Goal: Task Accomplishment & Management: Complete application form

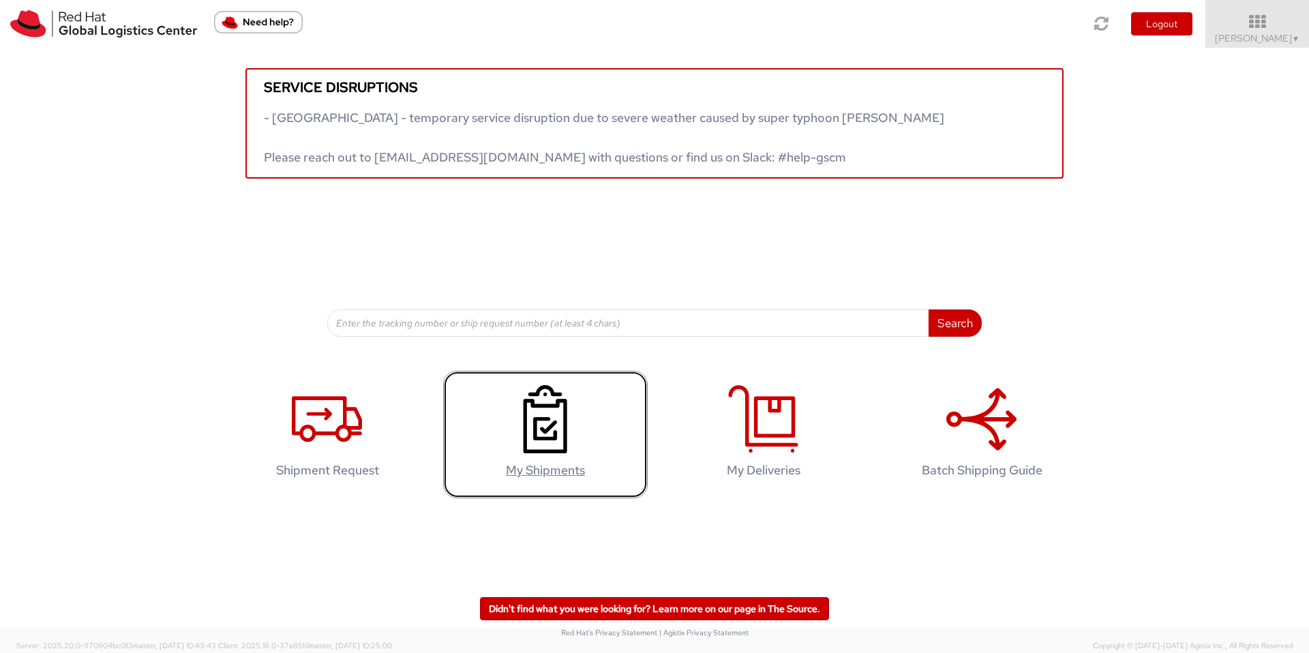
click at [527, 436] on icon at bounding box center [545, 419] width 70 height 68
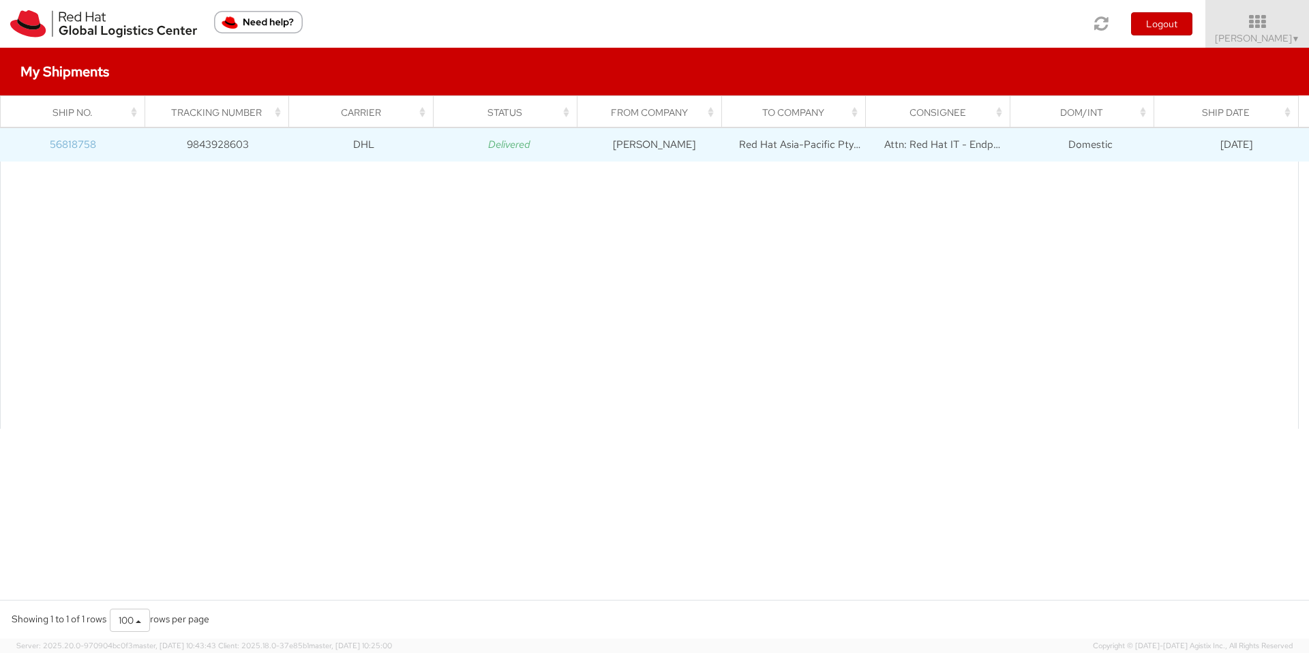
click at [63, 147] on link "56818758" at bounding box center [73, 145] width 46 height 14
click at [66, 147] on link "56818758" at bounding box center [73, 145] width 46 height 14
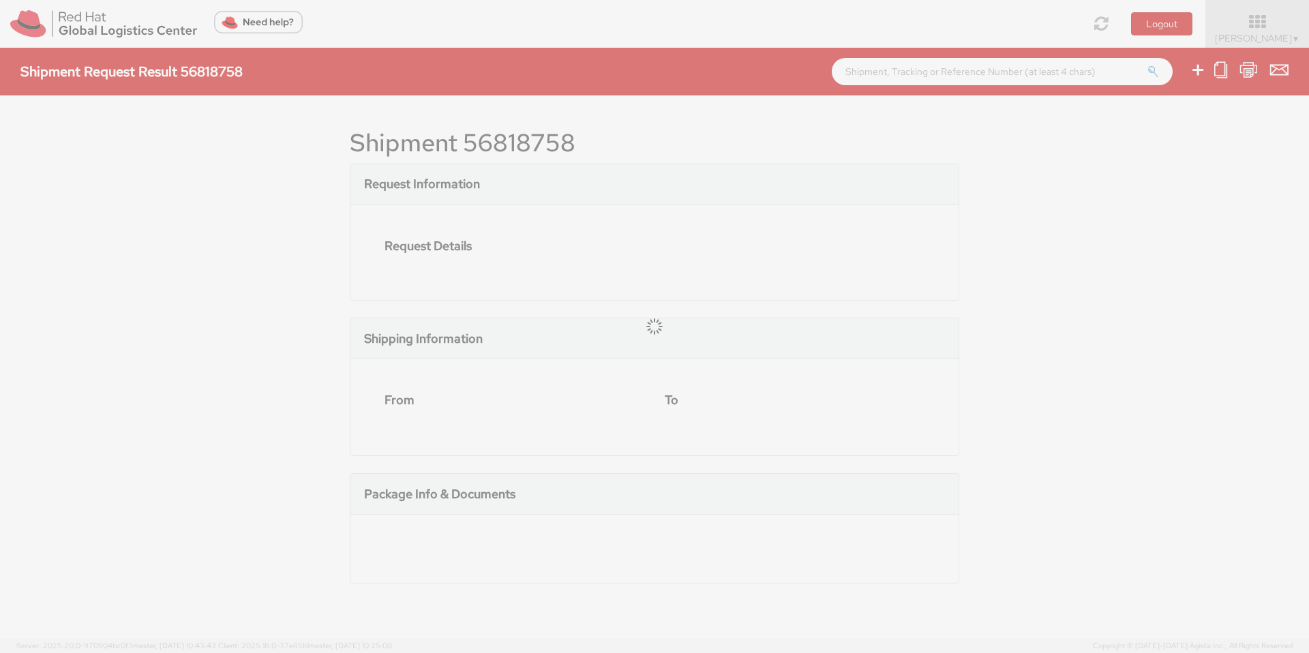
click at [68, 145] on div at bounding box center [654, 326] width 1309 height 653
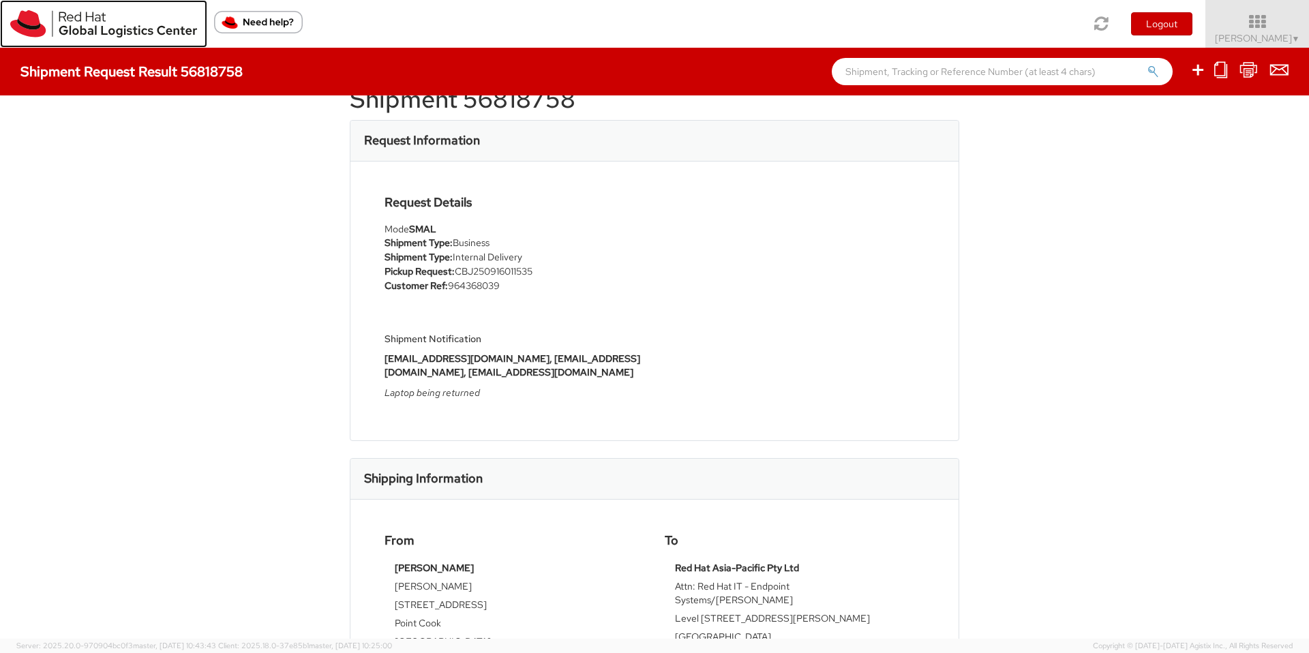
scroll to position [146, 0]
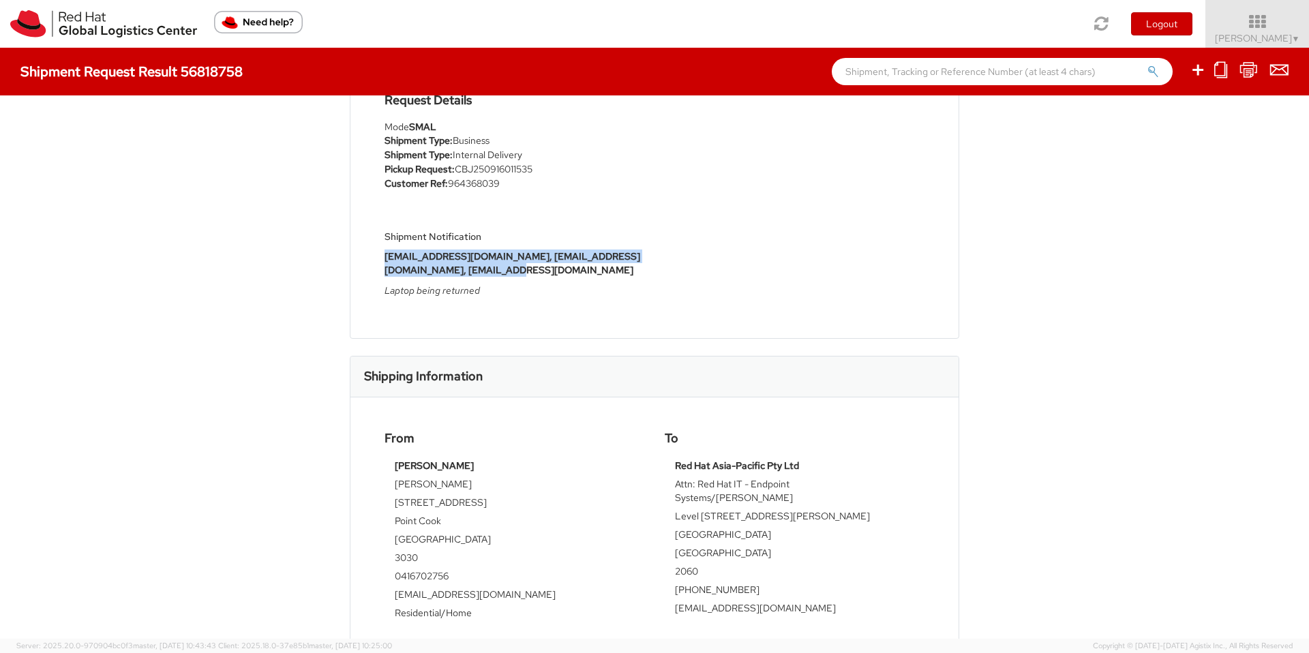
drag, startPoint x: 379, startPoint y: 258, endPoint x: 487, endPoint y: 271, distance: 108.5
click at [487, 271] on p "[EMAIL_ADDRESS][DOMAIN_NAME], [EMAIL_ADDRESS][DOMAIN_NAME], [EMAIL_ADDRESS][DOM…" at bounding box center [515, 263] width 260 height 27
copy strong "[EMAIL_ADDRESS][DOMAIN_NAME], [EMAIL_ADDRESS][DOMAIN_NAME], [EMAIL_ADDRESS][DOM…"
click at [451, 285] on icon "Laptop being returned" at bounding box center [432, 290] width 95 height 12
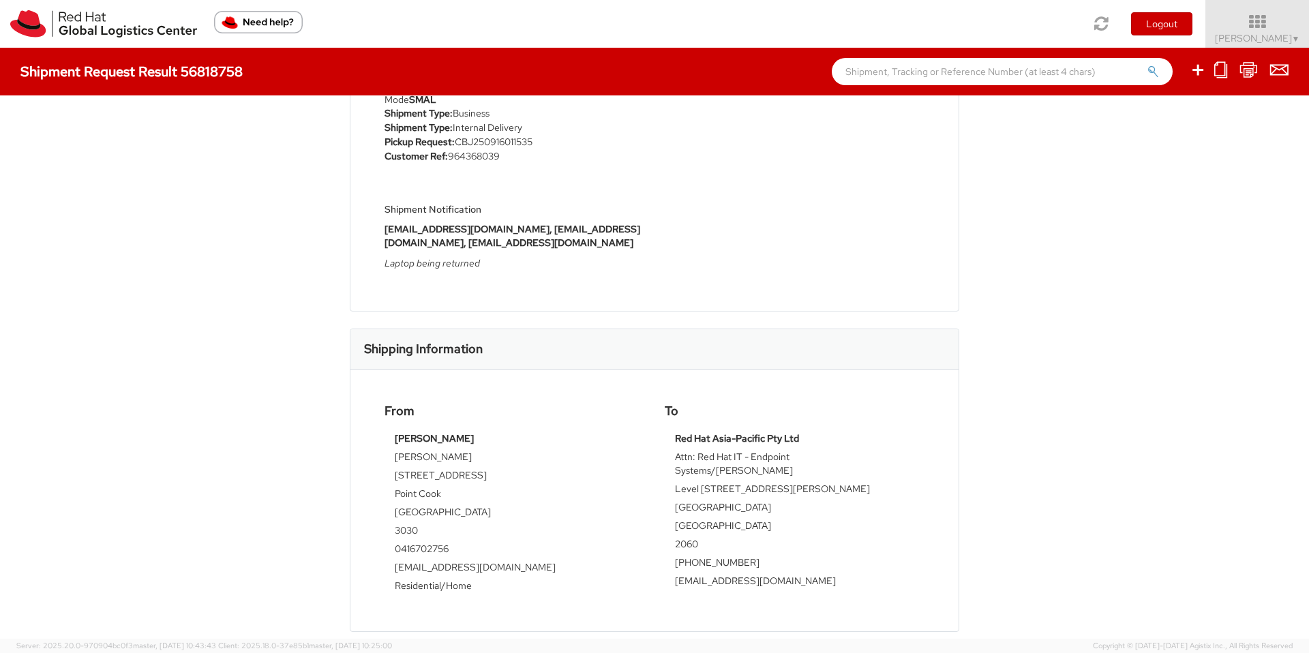
scroll to position [243, 0]
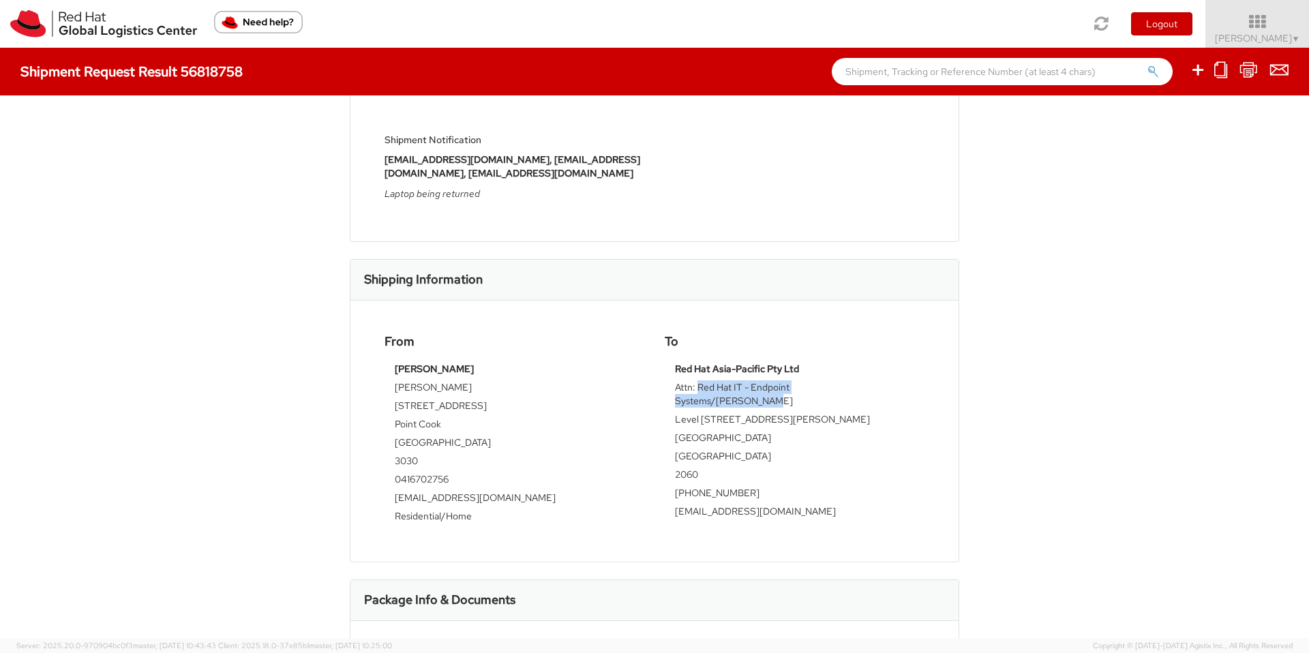
drag, startPoint x: 694, startPoint y: 386, endPoint x: 880, endPoint y: 391, distance: 186.9
click at [880, 391] on td "Attn: Red Hat IT - Endpoint Systems/Snehal Kale" at bounding box center [794, 397] width 239 height 32
copy td "Red Hat IT - Endpoint Systems/[PERSON_NAME]"
click at [682, 468] on td "2060" at bounding box center [794, 477] width 239 height 18
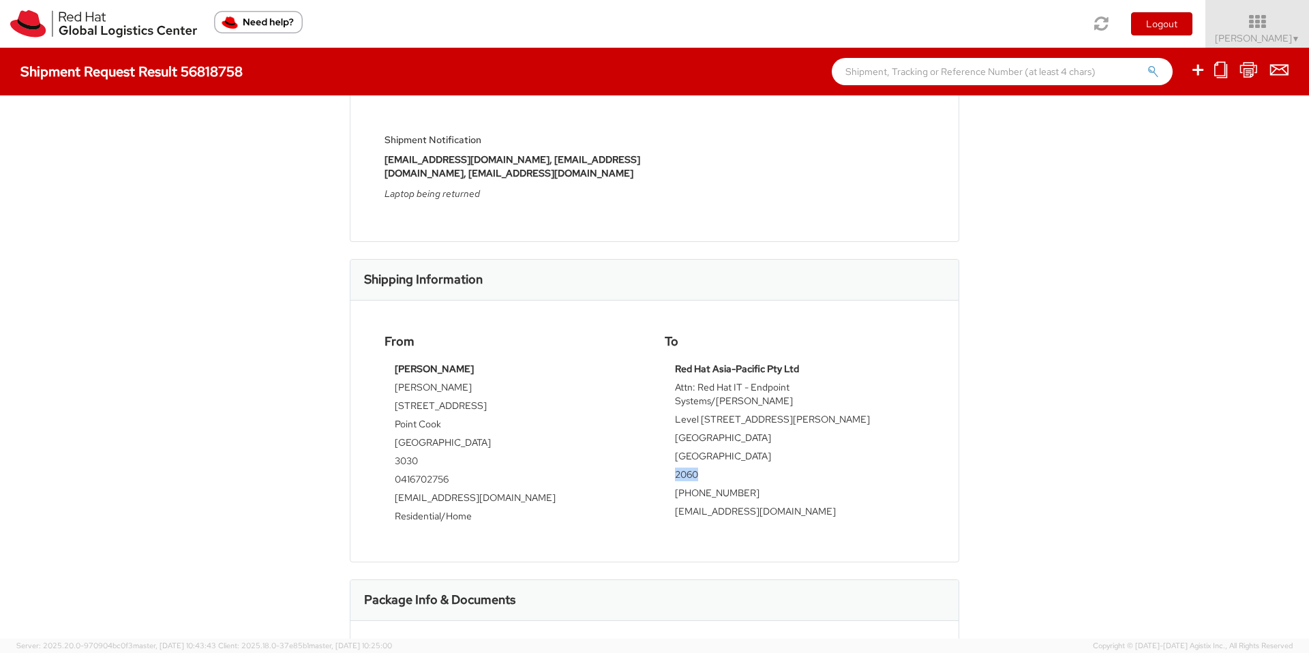
click at [682, 468] on td "2060" at bounding box center [794, 477] width 239 height 18
copy td "2060"
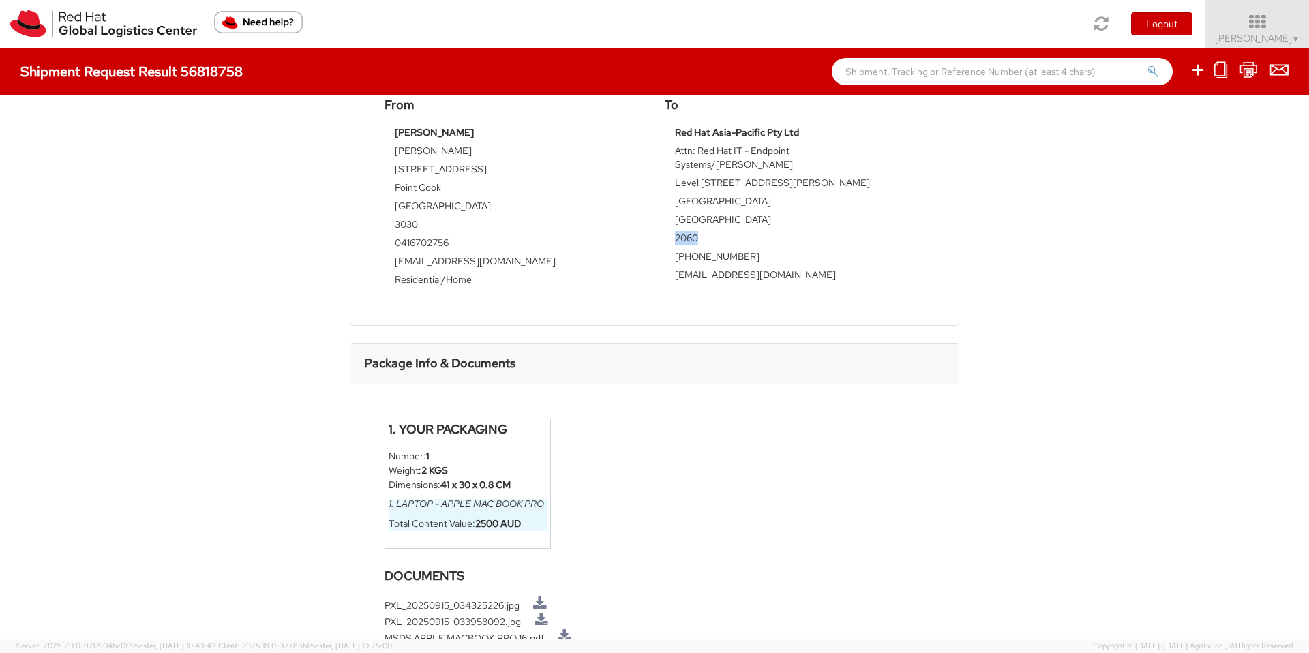
scroll to position [535, 0]
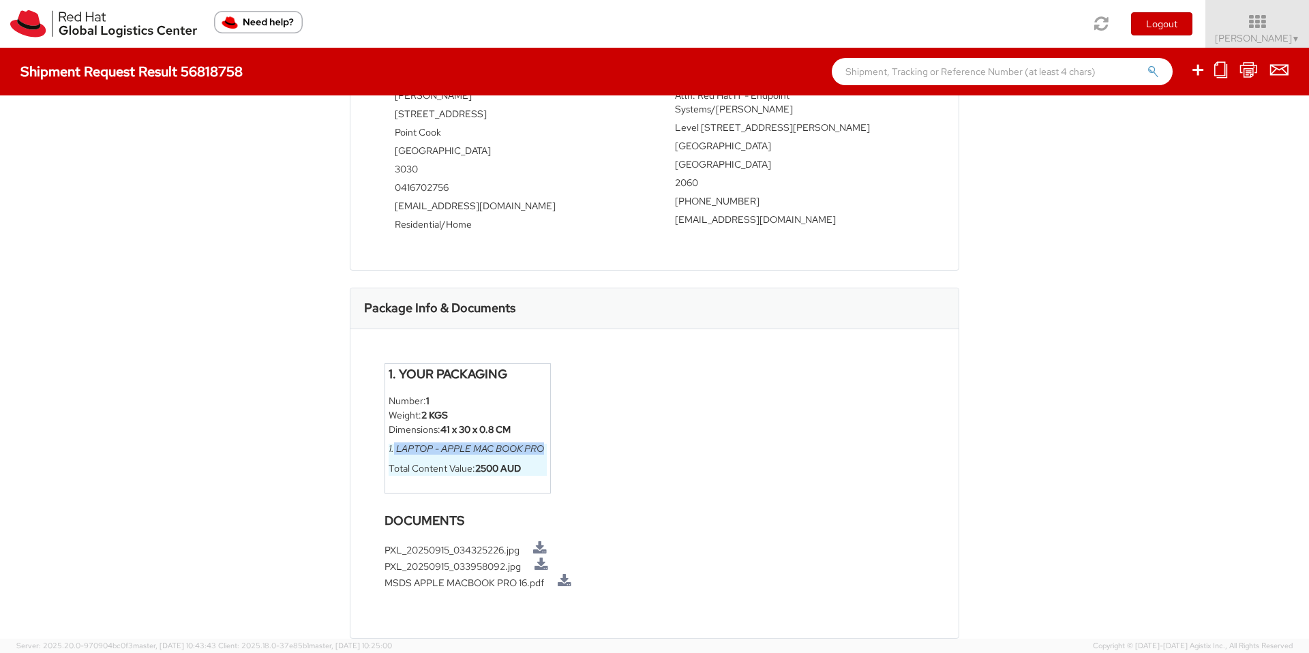
drag, startPoint x: 388, startPoint y: 449, endPoint x: 539, endPoint y: 448, distance: 151.4
click at [539, 448] on h6 "1. Laptop - Apple Mac Book Pro" at bounding box center [468, 449] width 158 height 10
copy h6 "Laptop - Apple Mac Book Pro"
click at [416, 427] on li "Dimensions: 41 x 30 x 0.8 CM" at bounding box center [468, 430] width 158 height 14
drag, startPoint x: 390, startPoint y: 449, endPoint x: 541, endPoint y: 453, distance: 151.4
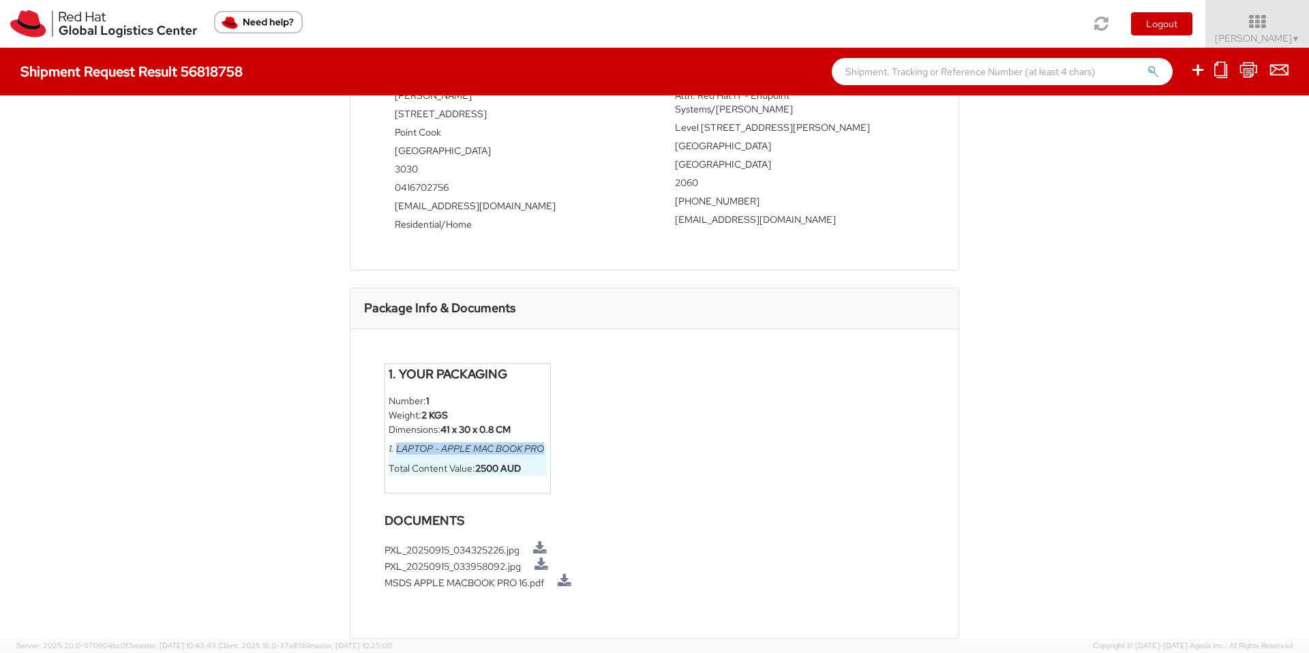
click at [541, 453] on h6 "1. Laptop - Apple Mac Book Pro" at bounding box center [468, 449] width 158 height 10
copy h6 "Laptop - Apple Mac Book Pro"
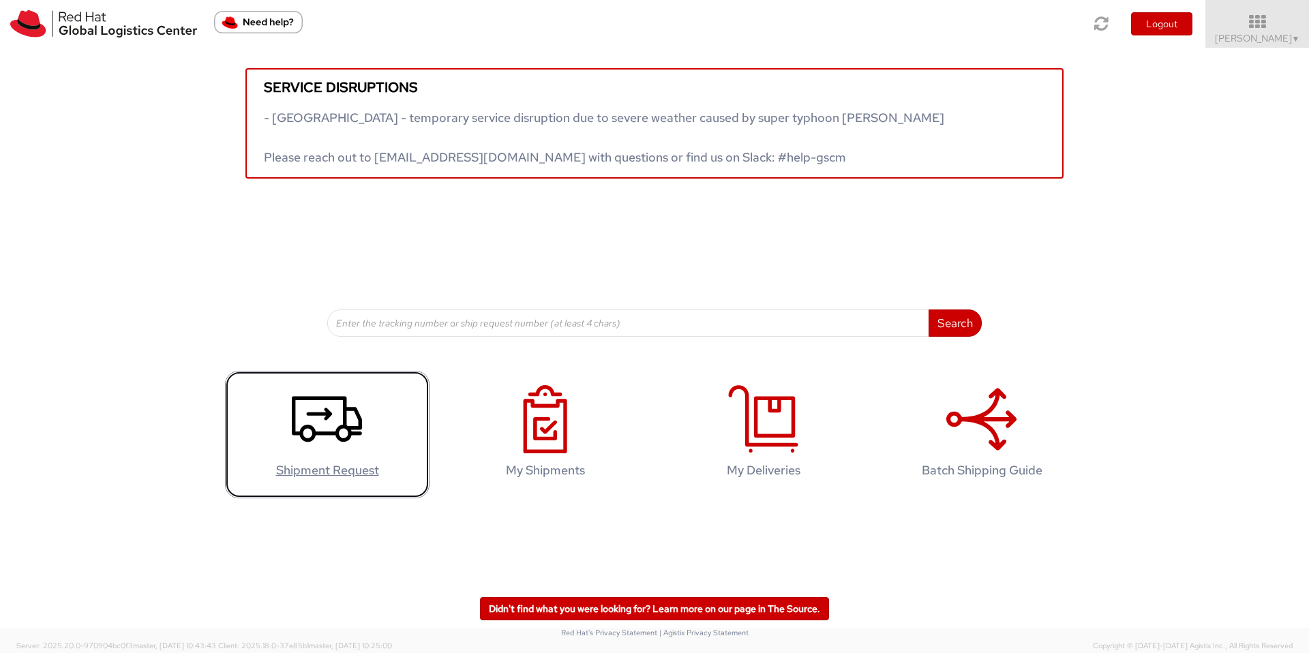
click at [321, 413] on use at bounding box center [327, 419] width 70 height 46
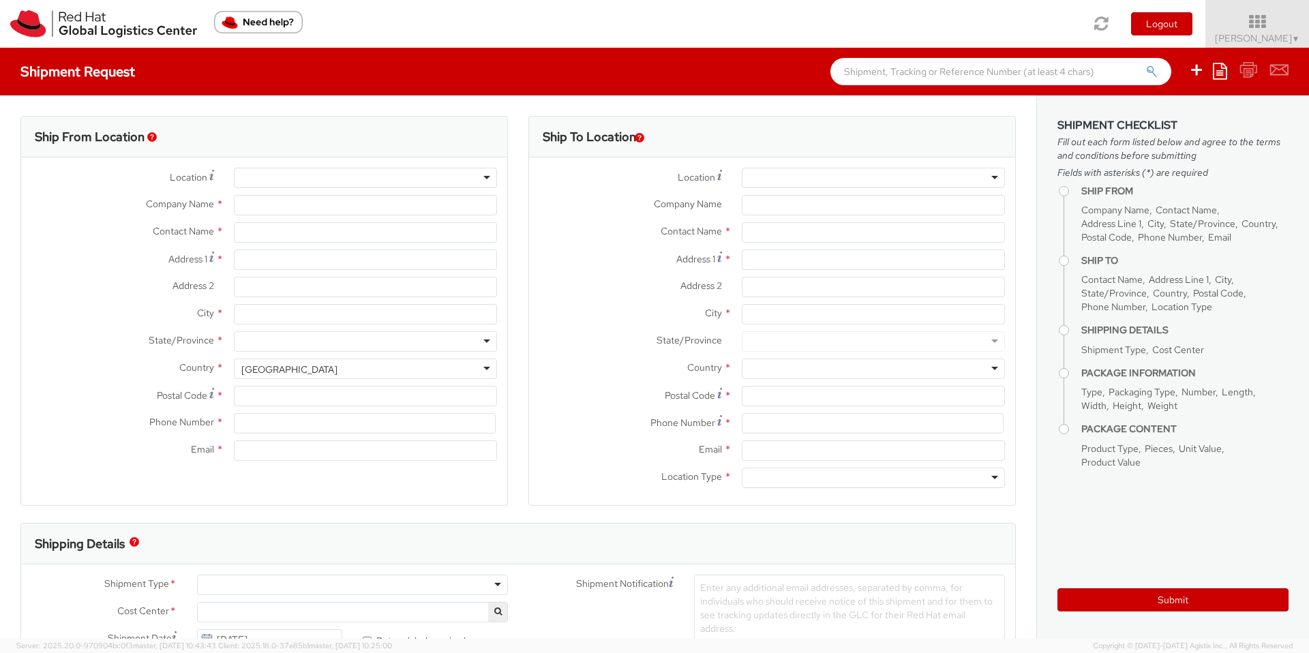
select select "160"
select select
type input "Red Hat"
type input "[PERSON_NAME]"
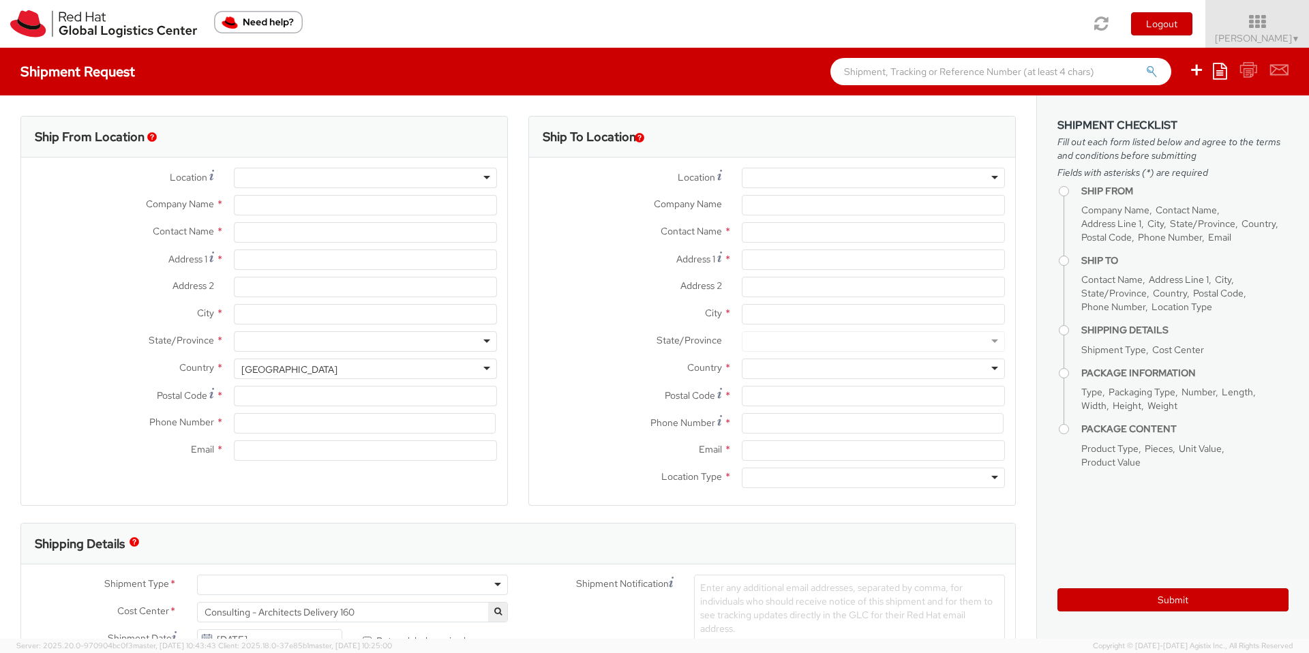
type input "61396248130"
type input "[EMAIL_ADDRESS][DOMAIN_NAME]"
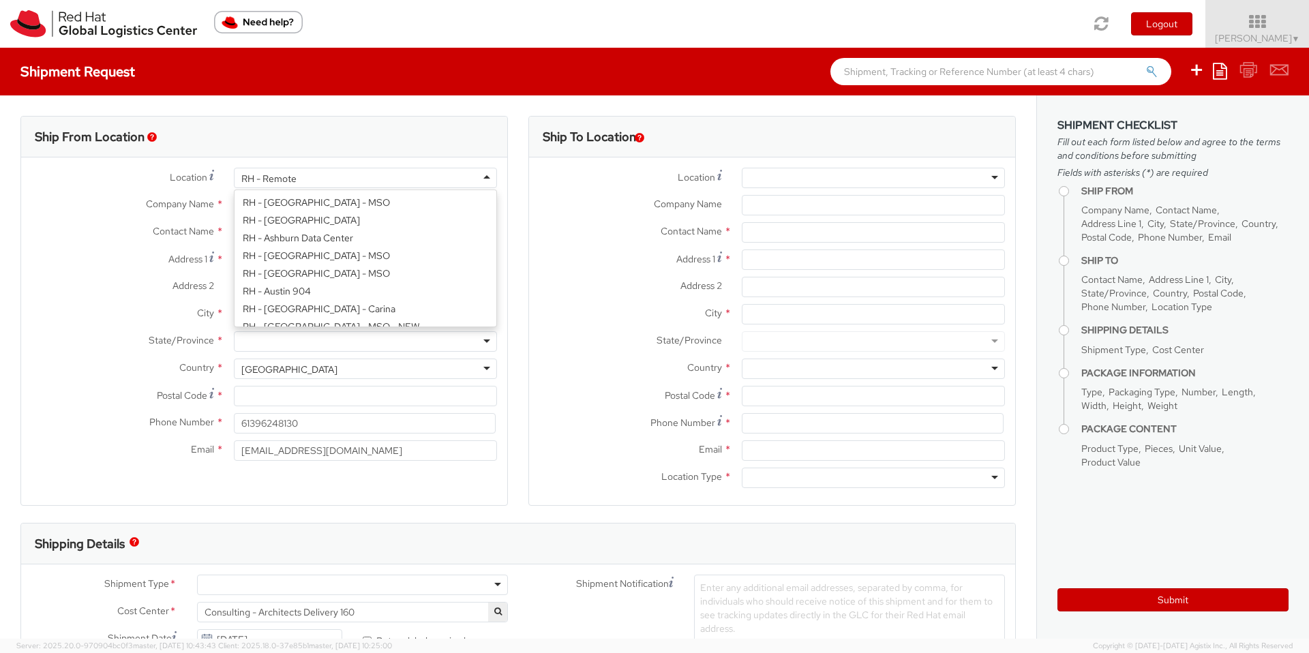
click at [269, 180] on div "RH - Remote" at bounding box center [268, 179] width 55 height 14
click at [295, 161] on div "Location * RH - Remote RH - Remote RH - [GEOGRAPHIC_DATA] - [GEOGRAPHIC_DATA] […" at bounding box center [264, 318] width 486 height 321
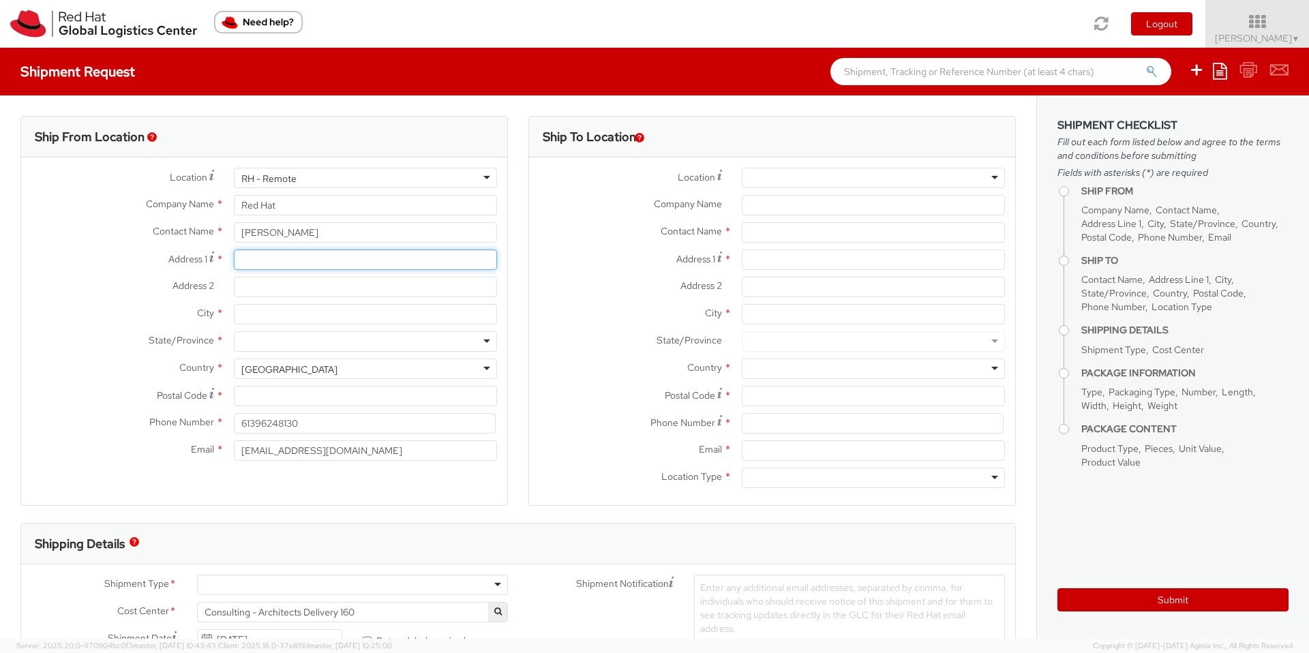
click at [273, 267] on input "Address 1 *" at bounding box center [365, 260] width 263 height 20
type input "[STREET_ADDRESS]"
type input "RedHat"
type input "Point cook"
type input "3030"
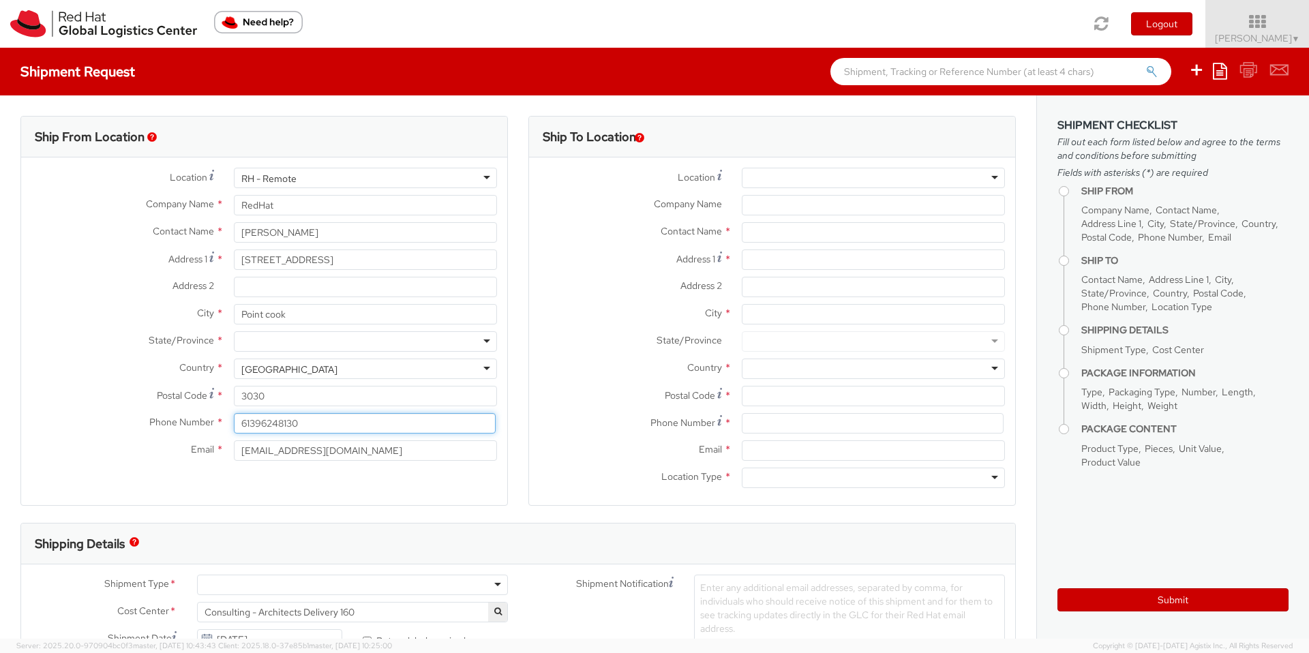
type input "0416702756"
type input "[EMAIL_ADDRESS][DOMAIN_NAME]"
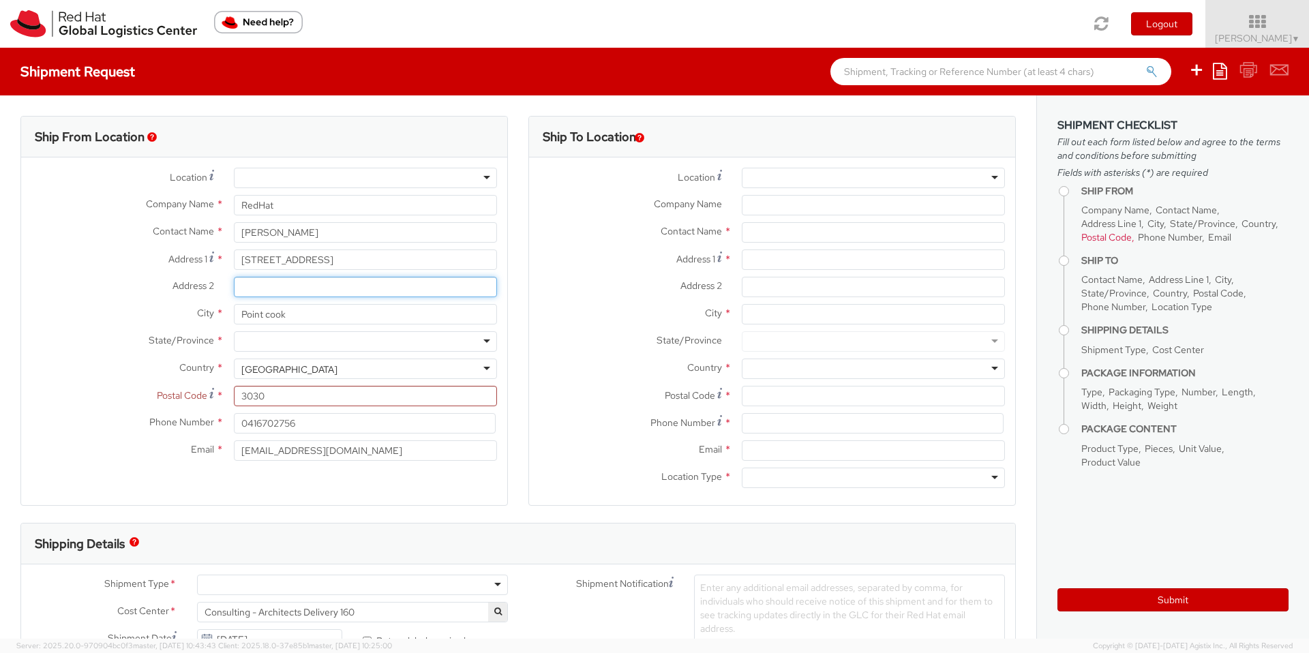
click at [301, 288] on input "Address 2 *" at bounding box center [365, 287] width 263 height 20
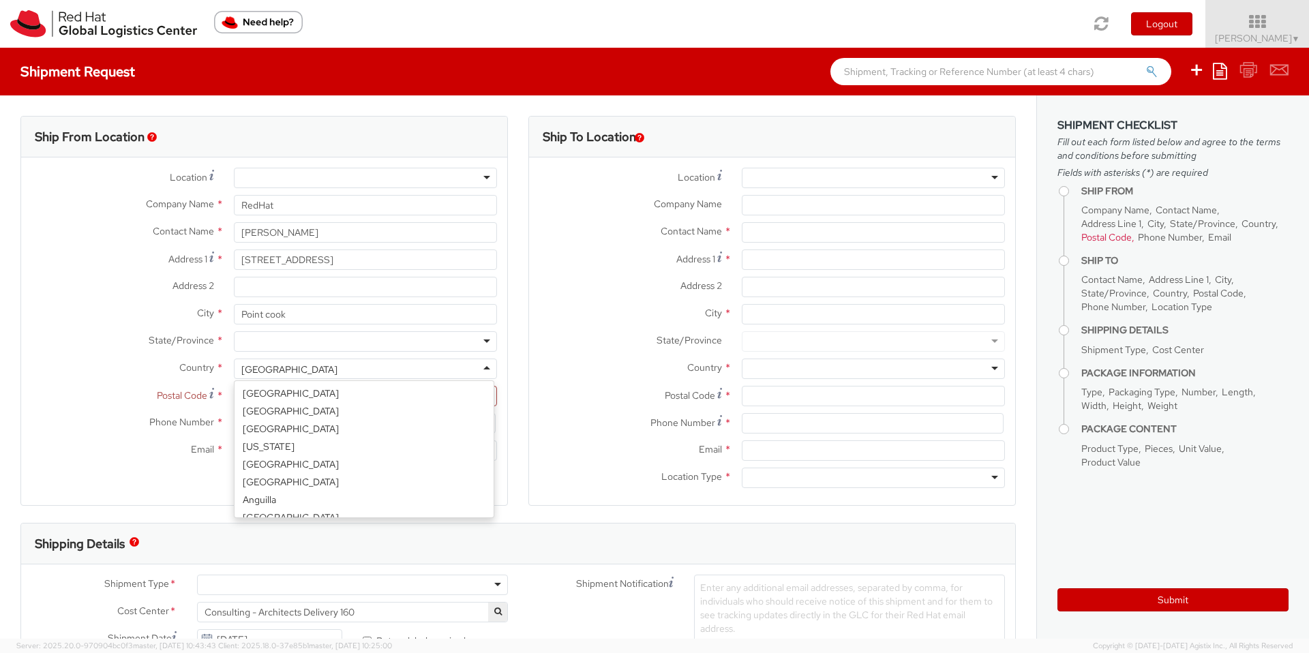
click at [292, 374] on div "[GEOGRAPHIC_DATA]" at bounding box center [289, 370] width 96 height 14
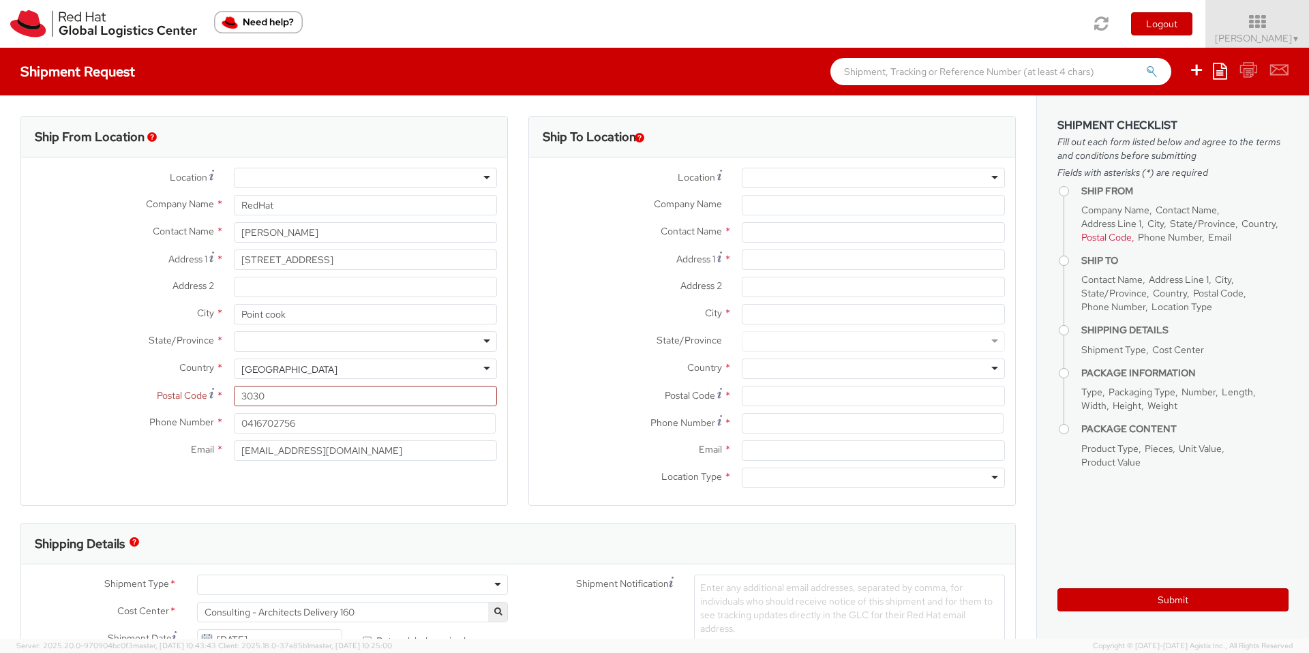
drag, startPoint x: 309, startPoint y: 370, endPoint x: 206, endPoint y: 359, distance: 103.6
click at [206, 359] on div "Country * [GEOGRAPHIC_DATA] [GEOGRAPHIC_DATA] [GEOGRAPHIC_DATA] [GEOGRAPHIC_DAT…" at bounding box center [264, 369] width 486 height 20
click at [267, 368] on div "[GEOGRAPHIC_DATA]" at bounding box center [289, 370] width 96 height 14
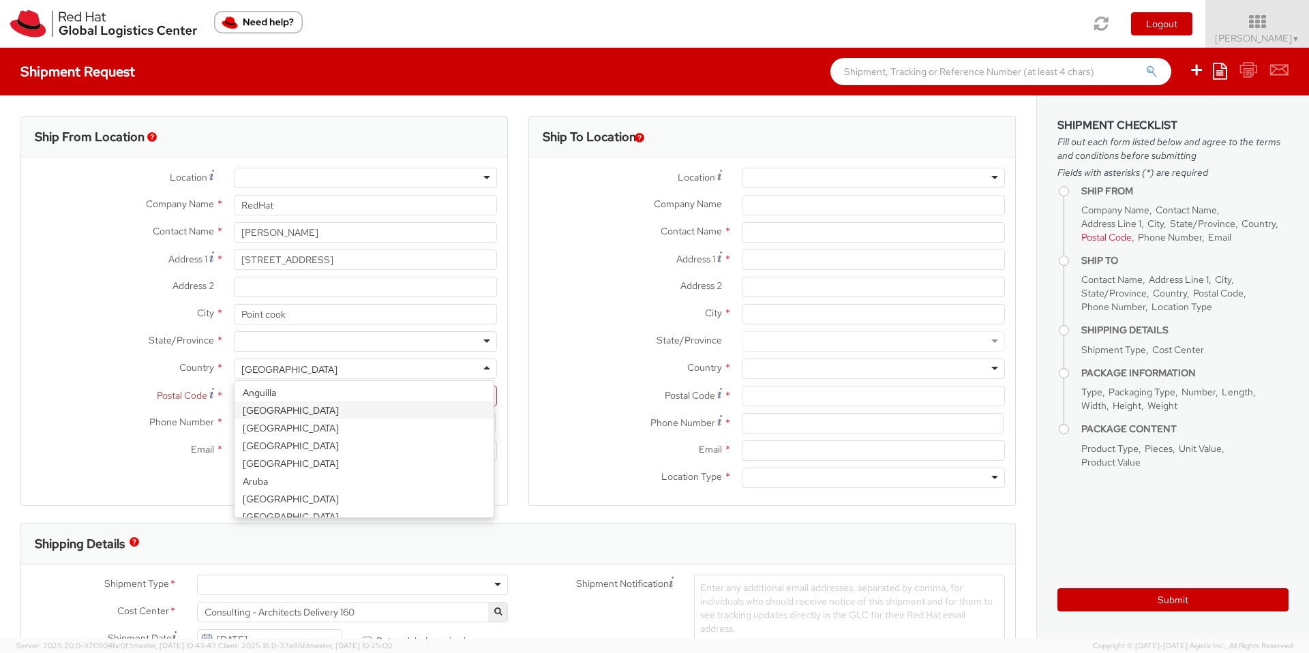
scroll to position [125, 0]
select select "CM"
select select "KGS"
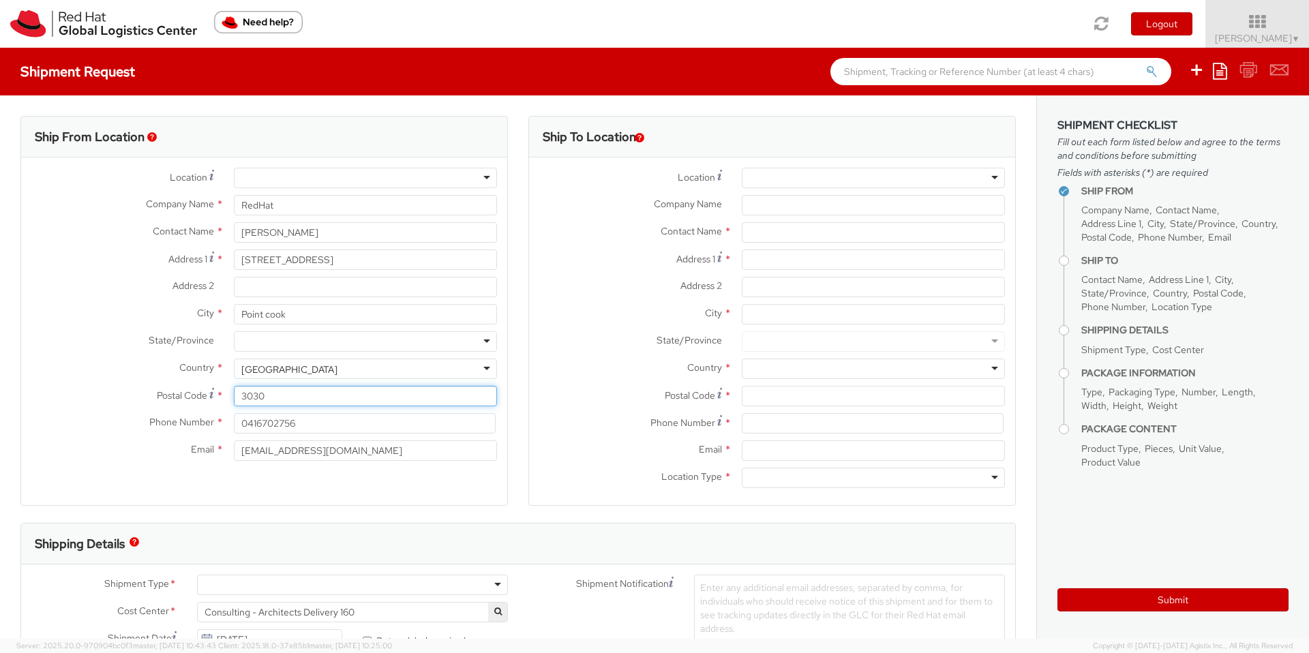
click at [305, 395] on input "3030" at bounding box center [365, 396] width 263 height 20
click at [309, 343] on div at bounding box center [365, 341] width 263 height 20
click at [244, 471] on div "Location * [GEOGRAPHIC_DATA] - [GEOGRAPHIC_DATA] - [GEOGRAPHIC_DATA] [GEOGRAPHI…" at bounding box center [264, 318] width 486 height 321
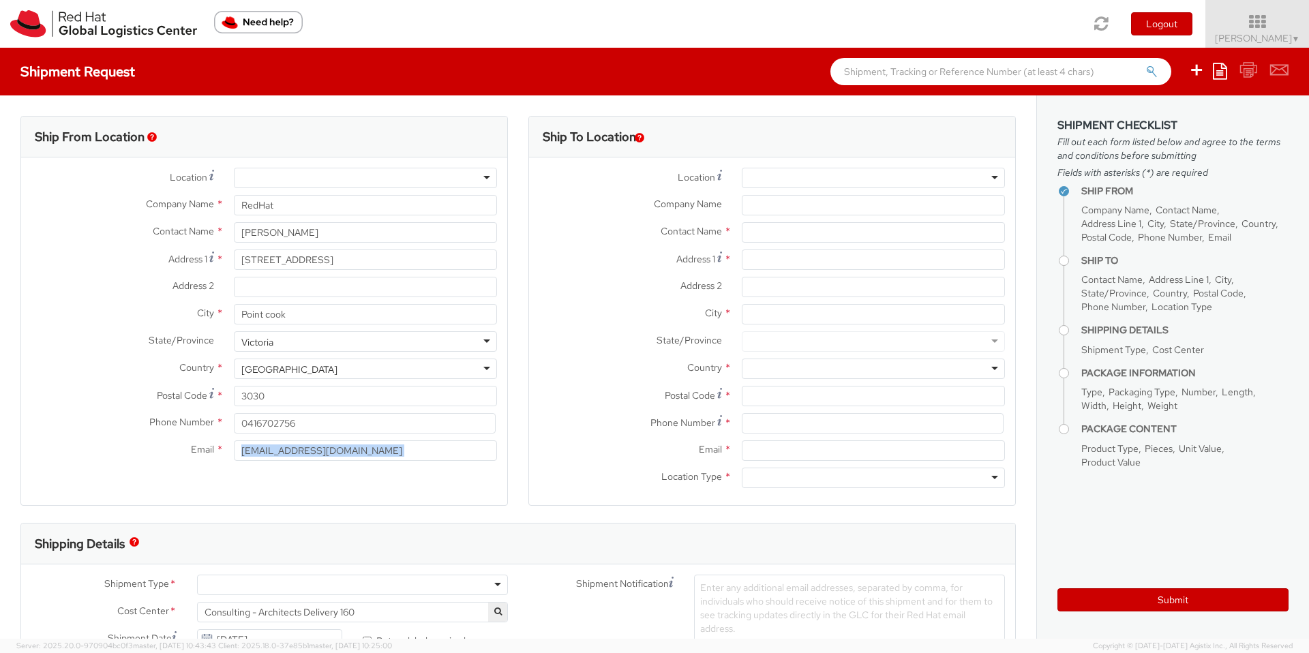
click at [267, 475] on div "Location * [GEOGRAPHIC_DATA] - [GEOGRAPHIC_DATA] - [GEOGRAPHIC_DATA] [GEOGRAPHI…" at bounding box center [264, 318] width 486 height 321
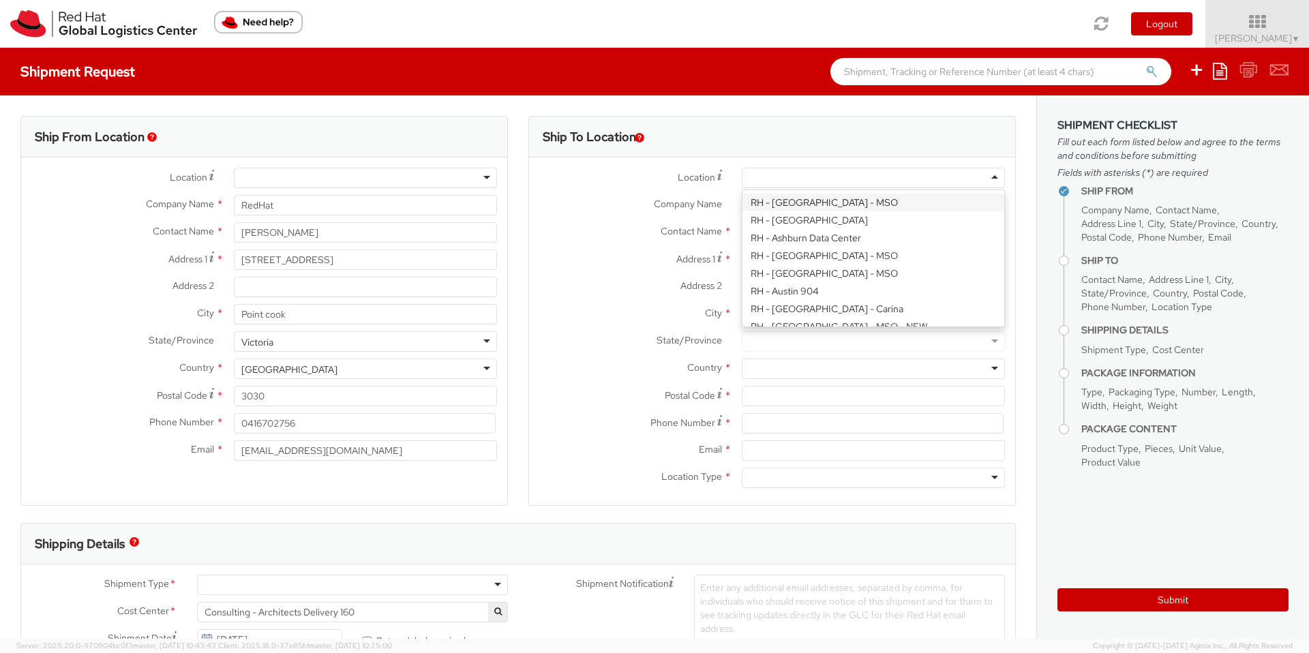
click at [766, 181] on div at bounding box center [873, 178] width 263 height 20
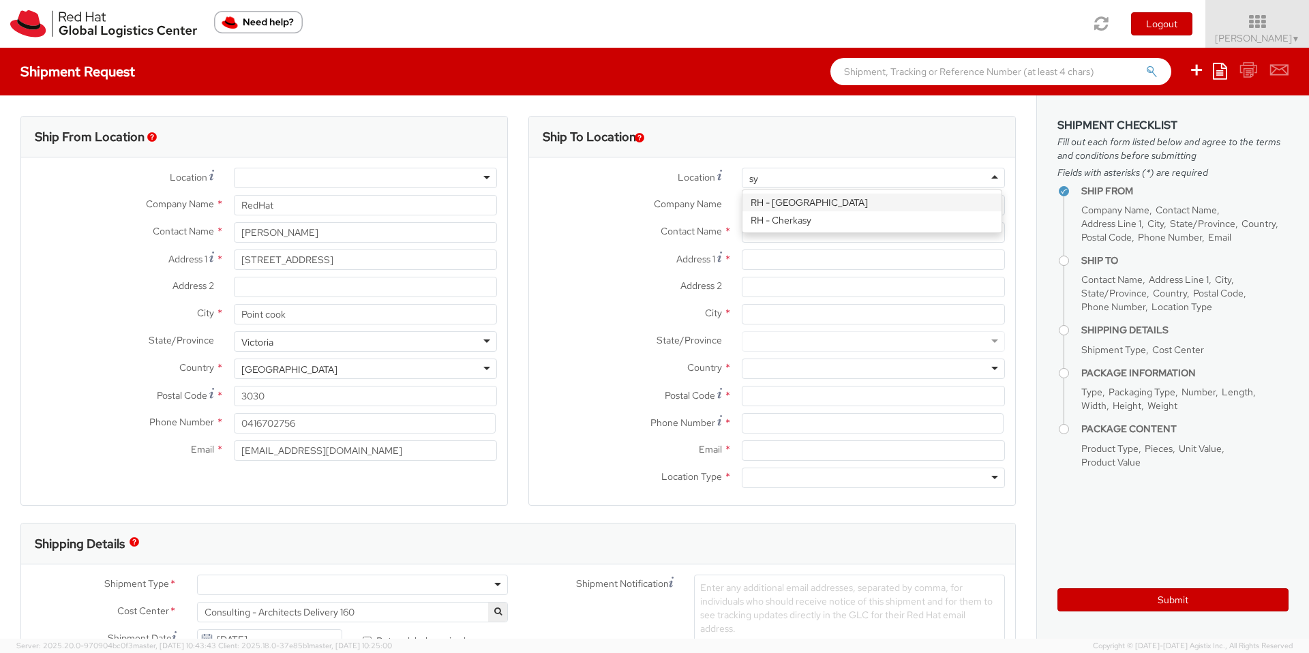
type input "syd"
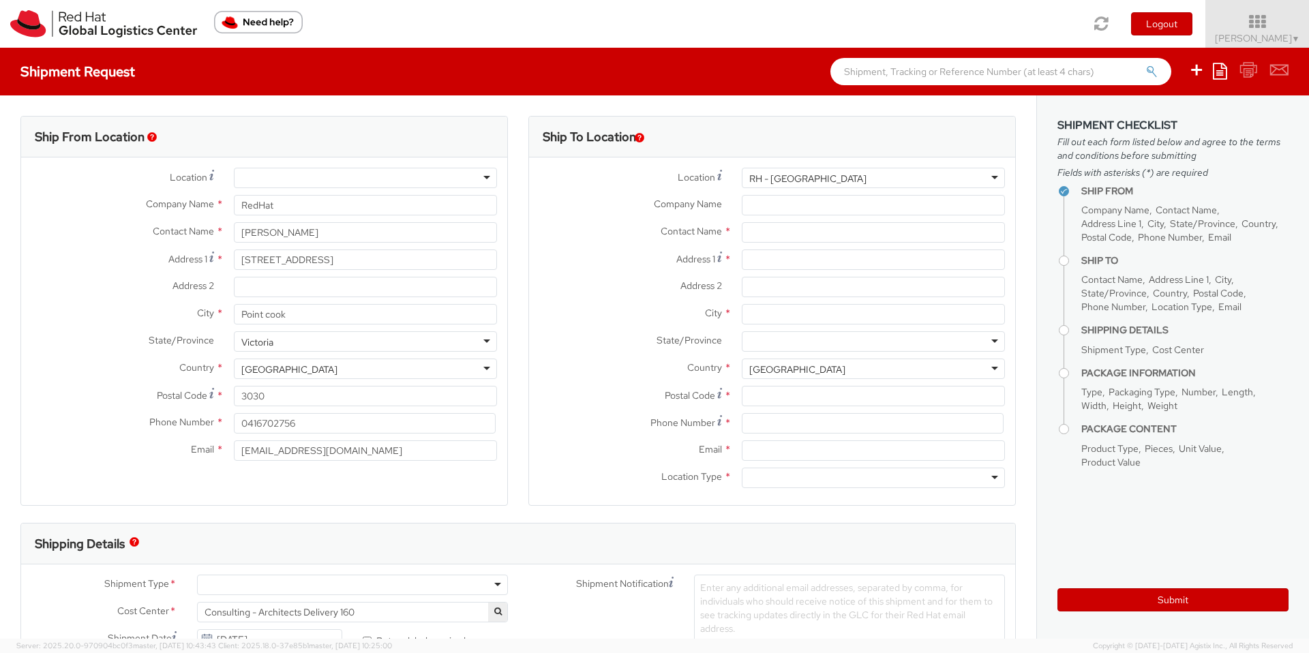
type input "Red Hat Asia-Pacific Pty Ltd"
type input "Level [STREET_ADDRESS][PERSON_NAME]"
type input "[GEOGRAPHIC_DATA]"
type input "2060"
type input "[PHONE_NUMBER]"
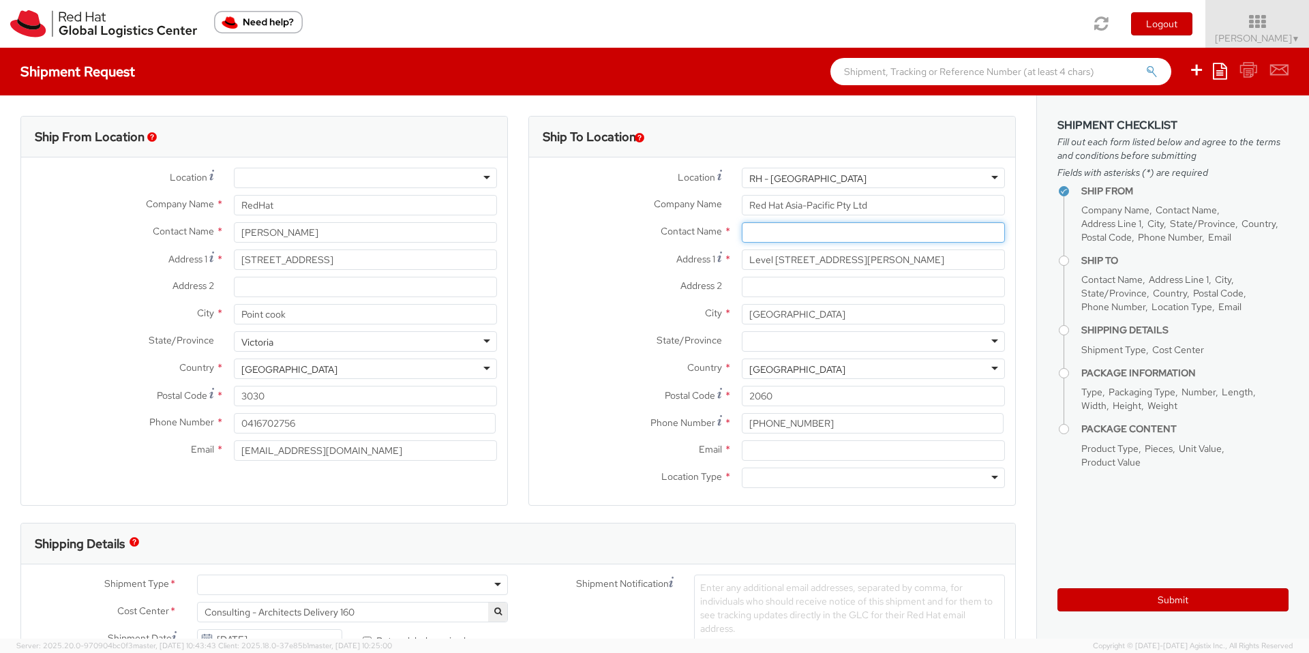
click at [790, 226] on input "text" at bounding box center [873, 232] width 263 height 20
paste input "[EMAIL_ADDRESS][DOMAIN_NAME], [EMAIL_ADDRESS][DOMAIN_NAME], [EMAIL_ADDRESS][DOM…"
click at [827, 251] on div "searching..." at bounding box center [874, 258] width 262 height 20
click at [833, 231] on input "[EMAIL_ADDRESS][DOMAIN_NAME], [EMAIL_ADDRESS][DOMAIN_NAME], [EMAIL_ADDRESS][DOM…" at bounding box center [873, 232] width 263 height 20
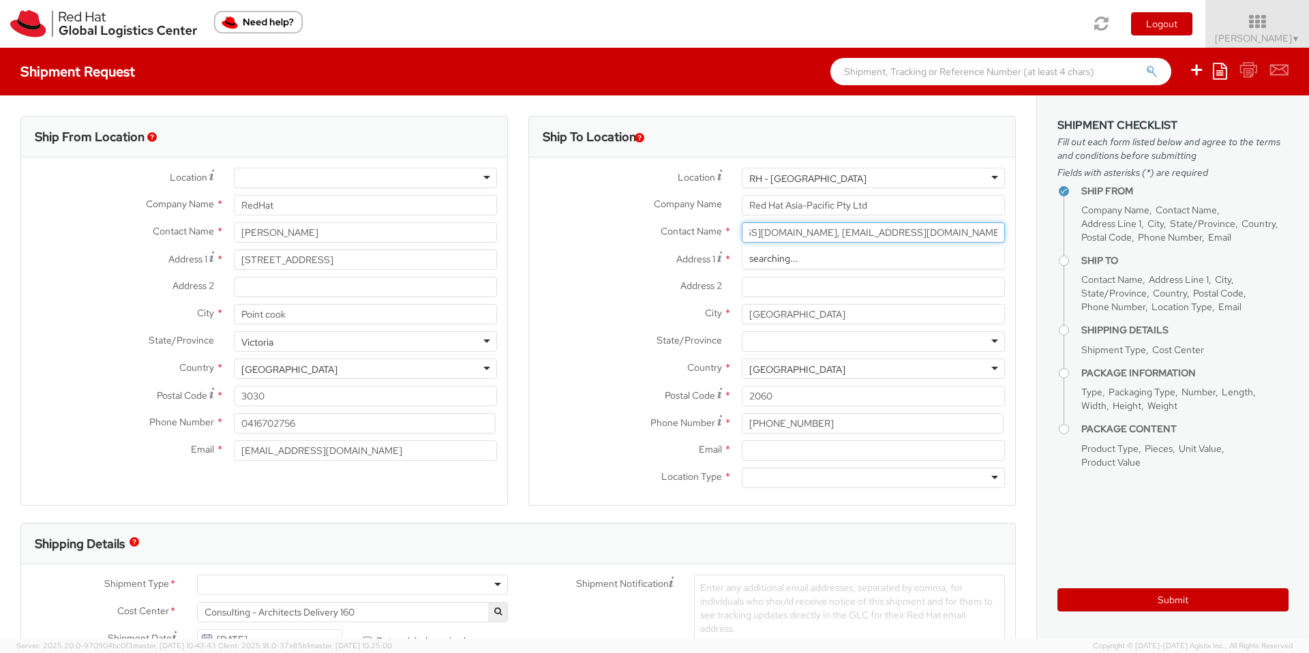
drag, startPoint x: 773, startPoint y: 231, endPoint x: 740, endPoint y: 236, distance: 33.8
click at [773, 231] on input "[EMAIL_ADDRESS][DOMAIN_NAME], [EMAIL_ADDRESS][DOMAIN_NAME], [EMAIL_ADDRESS][DOM…" at bounding box center [873, 232] width 263 height 20
click at [756, 234] on input "[EMAIL_ADDRESS][DOMAIN_NAME], [EMAIL_ADDRESS][DOMAIN_NAME], [EMAIL_ADDRESS][DOM…" at bounding box center [873, 232] width 263 height 20
click at [905, 227] on input "[EMAIL_ADDRESS][DOMAIN_NAME], [EMAIL_ADDRESS][DOMAIN_NAME], [EMAIL_ADDRESS][DOM…" at bounding box center [873, 232] width 263 height 20
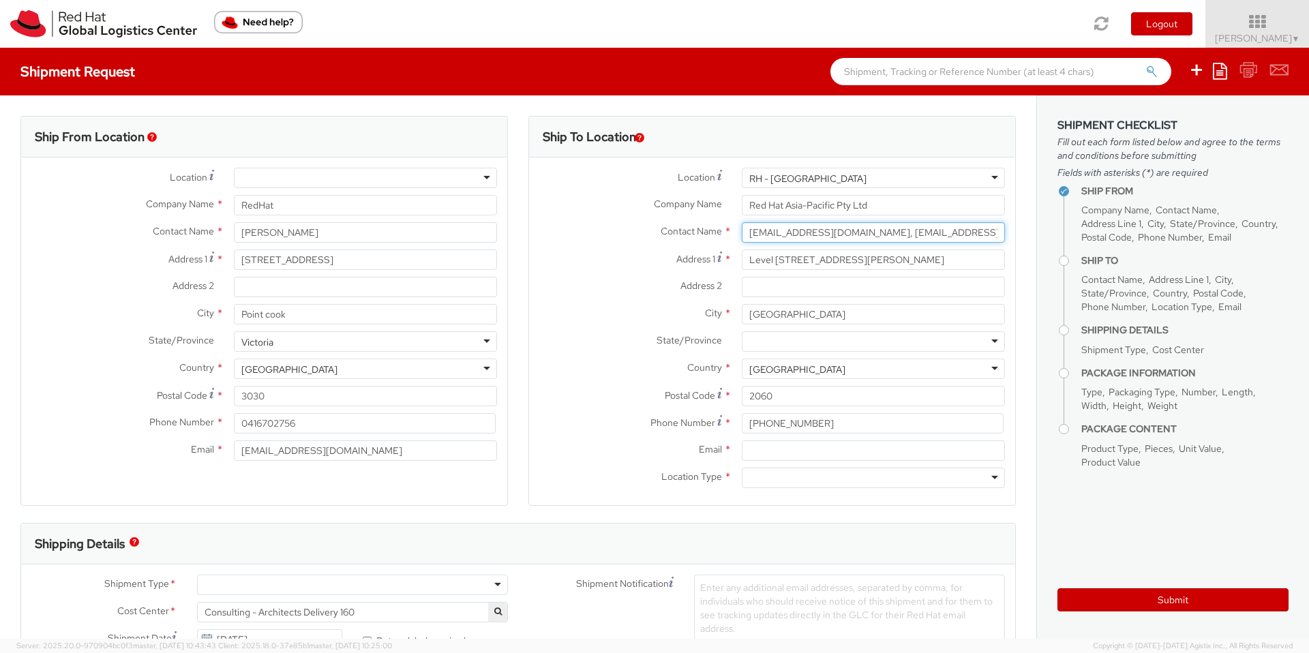
click at [905, 227] on input "[EMAIL_ADDRESS][DOMAIN_NAME], [EMAIL_ADDRESS][DOMAIN_NAME], [EMAIL_ADDRESS][DOM…" at bounding box center [873, 232] width 263 height 20
paste input "Red Hat IT - Endpoint Systems/[PERSON_NAME]"
drag, startPoint x: 947, startPoint y: 229, endPoint x: 528, endPoint y: 230, distance: 418.7
click at [529, 230] on div "Contact Name * Red Hat IT - Endpoint Systems/[PERSON_NAME]" at bounding box center [772, 232] width 486 height 20
click at [859, 228] on input "Red Hat IT - Endpoint Systems/[PERSON_NAME]" at bounding box center [873, 232] width 263 height 20
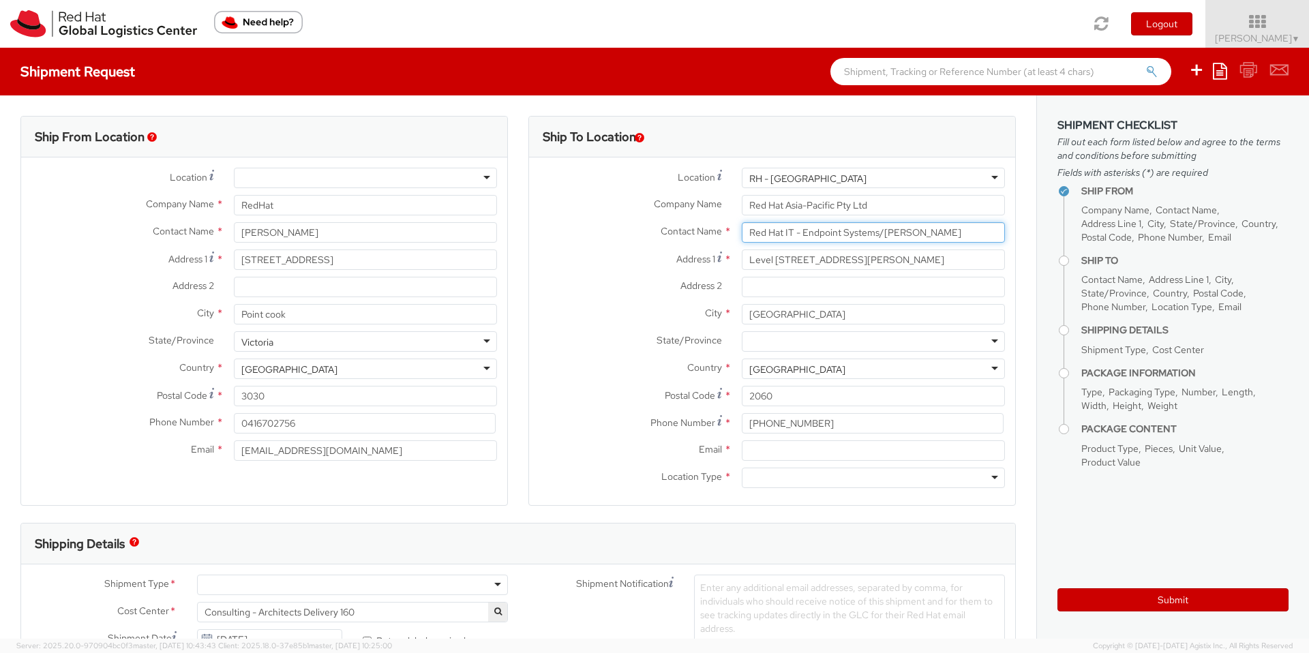
drag, startPoint x: 879, startPoint y: 235, endPoint x: 696, endPoint y: 233, distance: 183.5
click at [696, 233] on div "Contact Name * Red Hat IT - Endpoint Systems/[PERSON_NAME]" at bounding box center [772, 232] width 486 height 20
click at [807, 237] on input "[PERSON_NAME]" at bounding box center [873, 232] width 263 height 20
drag, startPoint x: 809, startPoint y: 235, endPoint x: 764, endPoint y: 237, distance: 45.0
click at [764, 237] on input "[PERSON_NAME]" at bounding box center [873, 232] width 263 height 20
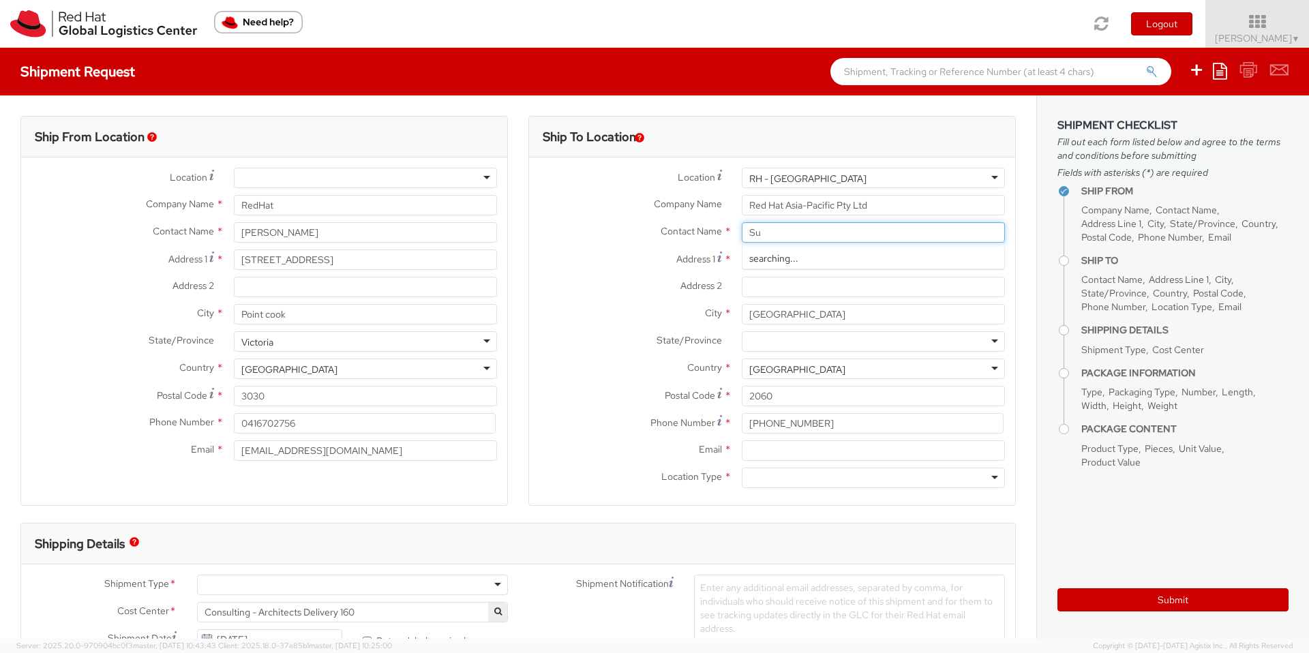
type input "S"
paste input "[EMAIL_ADDRESS][DOMAIN_NAME]"
drag, startPoint x: 840, startPoint y: 233, endPoint x: 723, endPoint y: 238, distance: 117.4
click at [723, 238] on div "Contact Name * [EMAIL_ADDRESS][DOMAIN_NAME] Suraj" at bounding box center [772, 232] width 486 height 20
paste input "Red Hat IT - Endpoint Systems/[PERSON_NAME]"
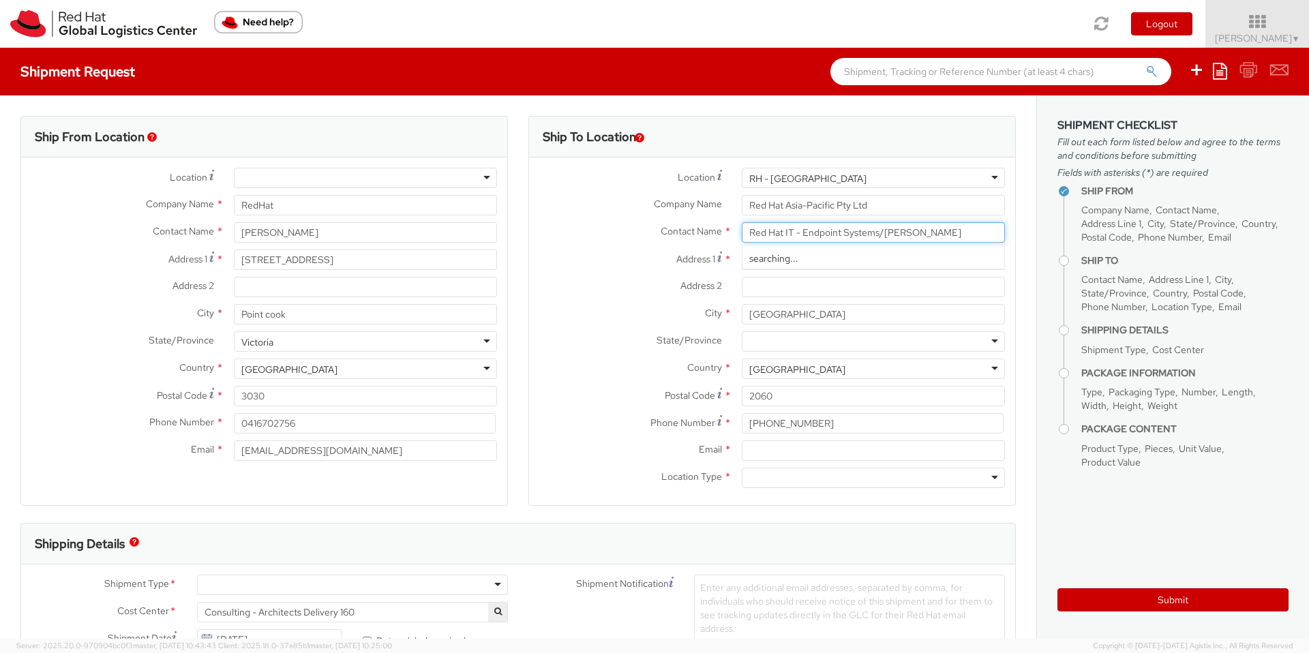
click at [857, 250] on div "searching..." at bounding box center [874, 258] width 262 height 20
drag, startPoint x: 935, startPoint y: 236, endPoint x: 877, endPoint y: 239, distance: 58.0
click at [877, 239] on input "Red Hat IT - Endpoint Systems/[PERSON_NAME]" at bounding box center [873, 232] width 263 height 20
paste input "[PERSON_NAME]"
drag, startPoint x: 880, startPoint y: 233, endPoint x: 935, endPoint y: 231, distance: 55.3
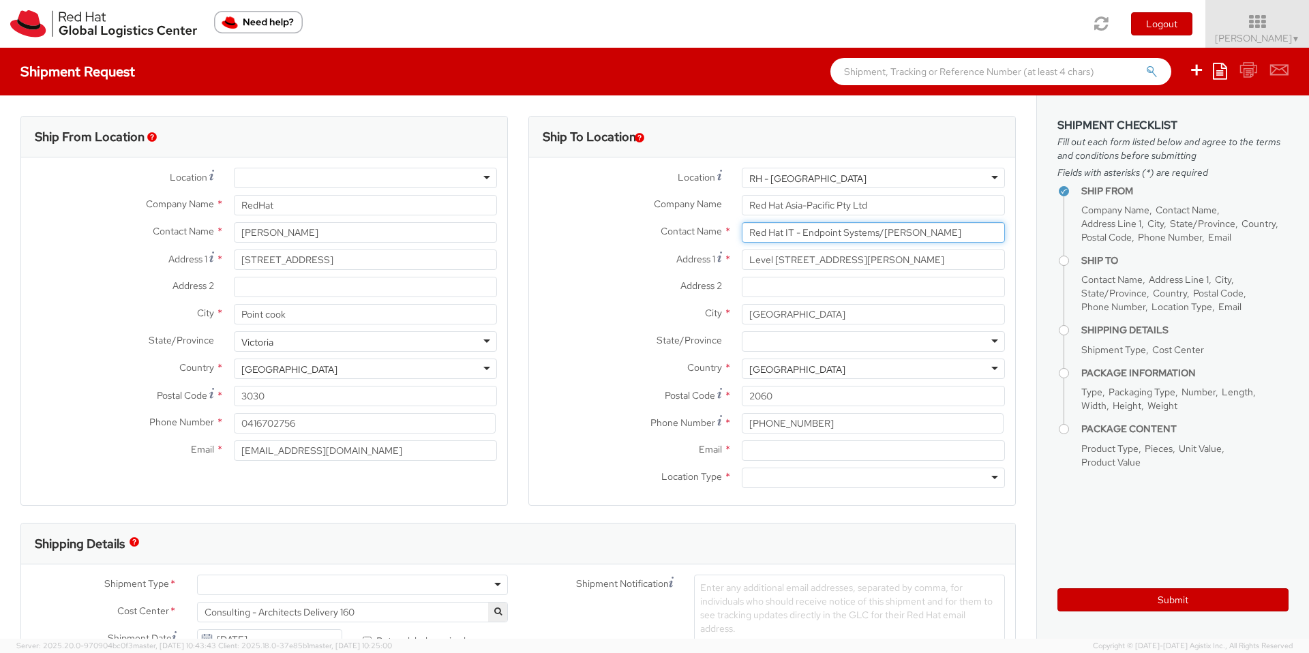
click at [925, 230] on input "Red Hat IT - Endpoint Systems/[PERSON_NAME]" at bounding box center [873, 232] width 263 height 20
drag, startPoint x: 937, startPoint y: 231, endPoint x: 876, endPoint y: 235, distance: 61.5
click at [876, 235] on input "Red Hat IT - Endpoint Systems/[PERSON_NAME]" at bounding box center [873, 232] width 263 height 20
paste input "[PERSON_NAME]"
type input "Red Hat IT - Endpoint Systems/[PERSON_NAME]"
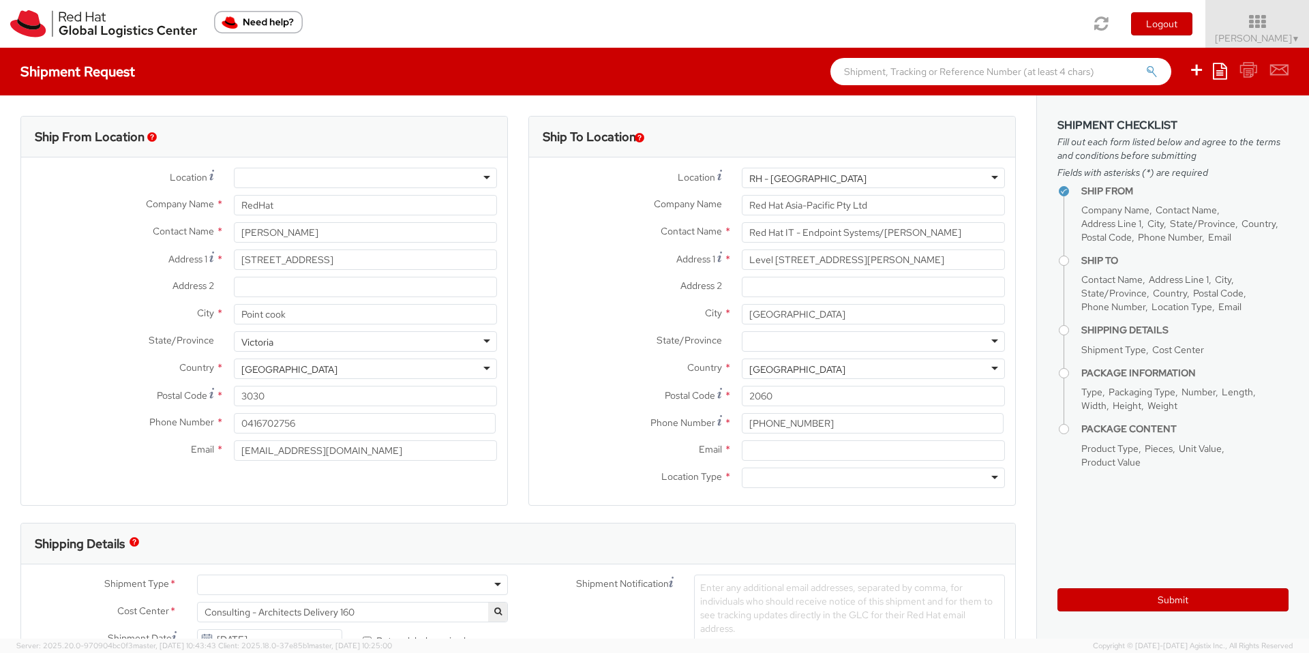
click at [773, 344] on div at bounding box center [873, 341] width 263 height 20
click at [803, 394] on input "Postal Code *" at bounding box center [873, 396] width 263 height 20
paste input "2060"
type input "2060"
click at [749, 453] on input "Email *" at bounding box center [873, 451] width 263 height 20
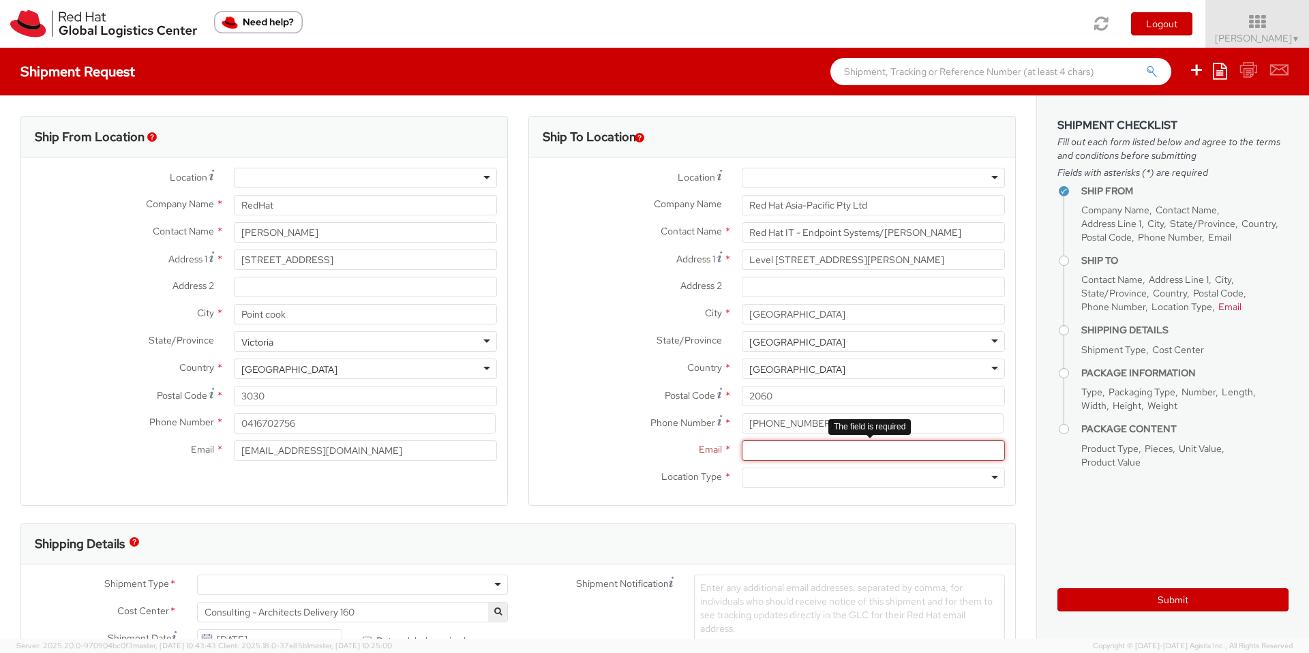
paste input "[EMAIL_ADDRESS][DOMAIN_NAME]"
type input "[EMAIL_ADDRESS][DOMAIN_NAME]"
click at [774, 487] on div at bounding box center [873, 478] width 263 height 20
click at [783, 481] on div "Residential" at bounding box center [772, 479] width 46 height 14
click at [611, 461] on div "Email * [EMAIL_ADDRESS][DOMAIN_NAME]" at bounding box center [772, 454] width 486 height 27
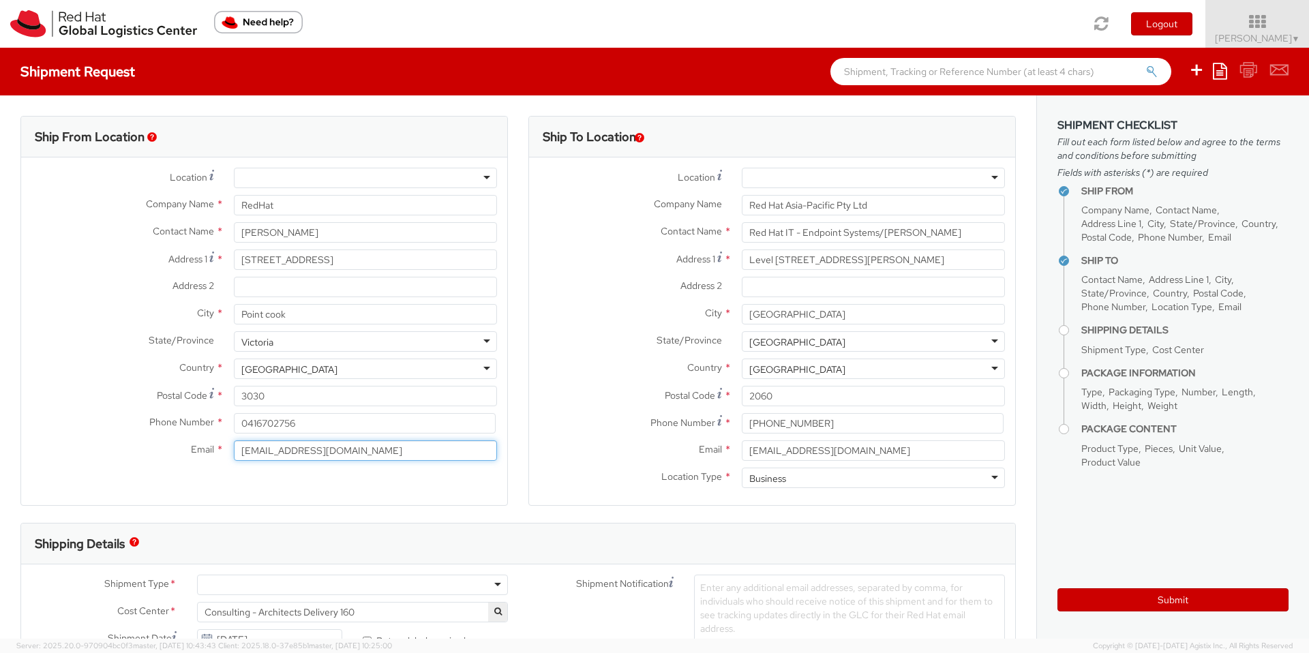
drag, startPoint x: 368, startPoint y: 456, endPoint x: 213, endPoint y: 447, distance: 154.4
click at [213, 447] on div "Email * [EMAIL_ADDRESS][DOMAIN_NAME]" at bounding box center [264, 451] width 486 height 20
type input "[EMAIL_ADDRESS][DOMAIN_NAME]"
click at [595, 399] on label "Postal Code *" at bounding box center [630, 395] width 203 height 18
click at [742, 399] on input "2060" at bounding box center [873, 396] width 263 height 20
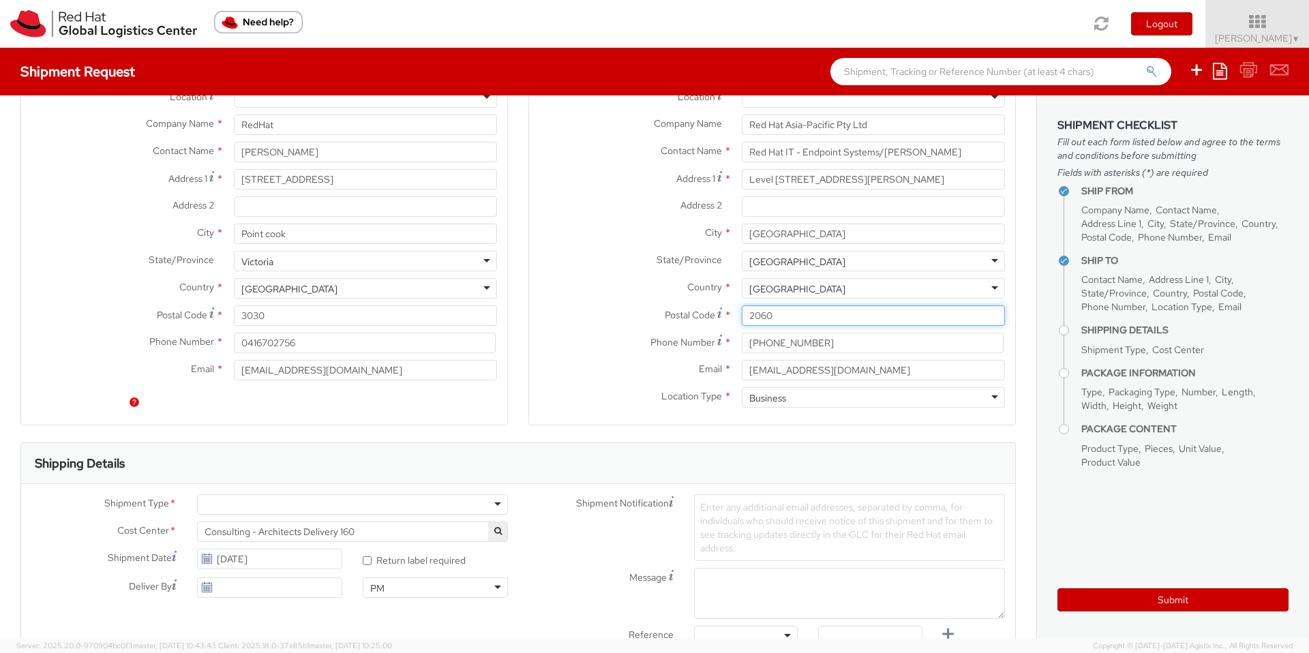
scroll to position [140, 0]
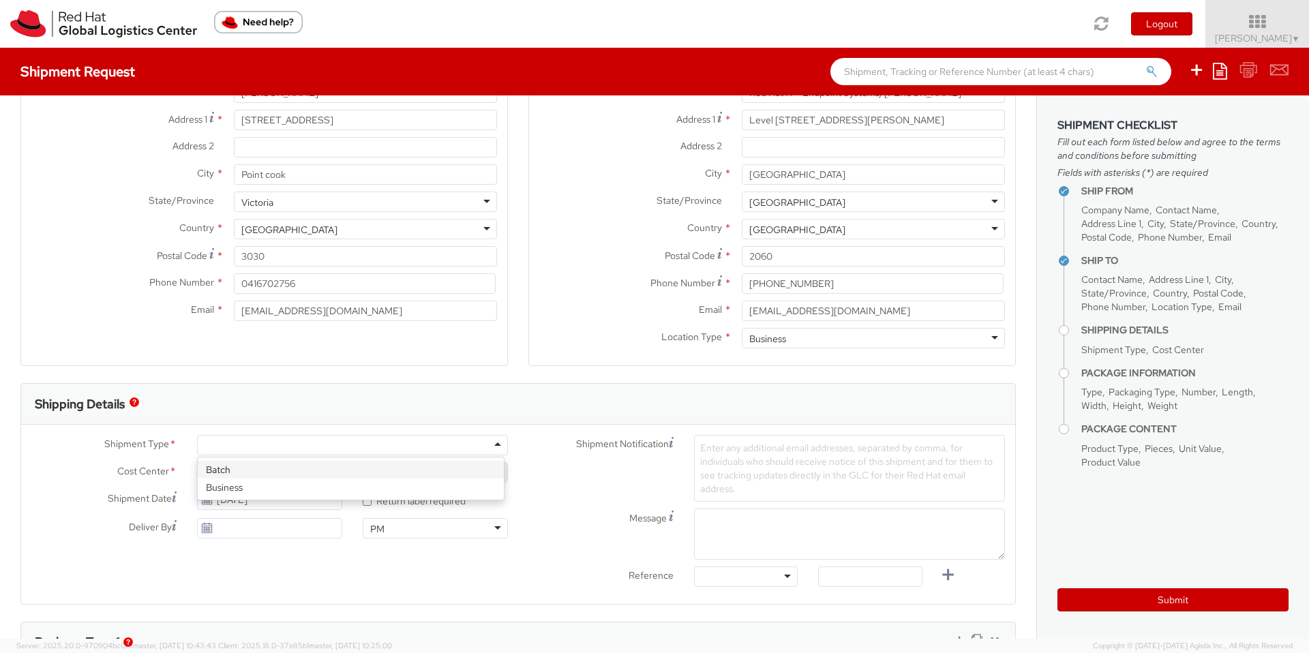
click at [305, 451] on div at bounding box center [352, 445] width 311 height 20
click at [252, 530] on input "[DATE]" at bounding box center [269, 528] width 145 height 20
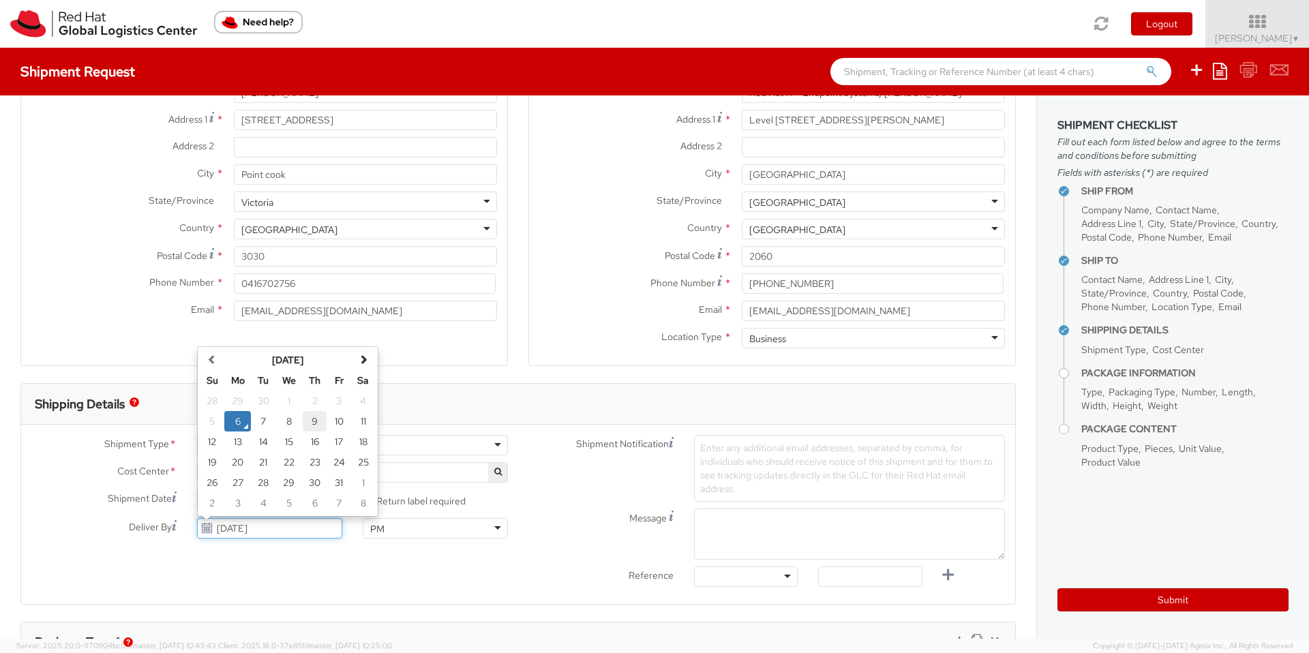
click at [313, 421] on td "9" at bounding box center [315, 421] width 25 height 20
type input "[DATE]"
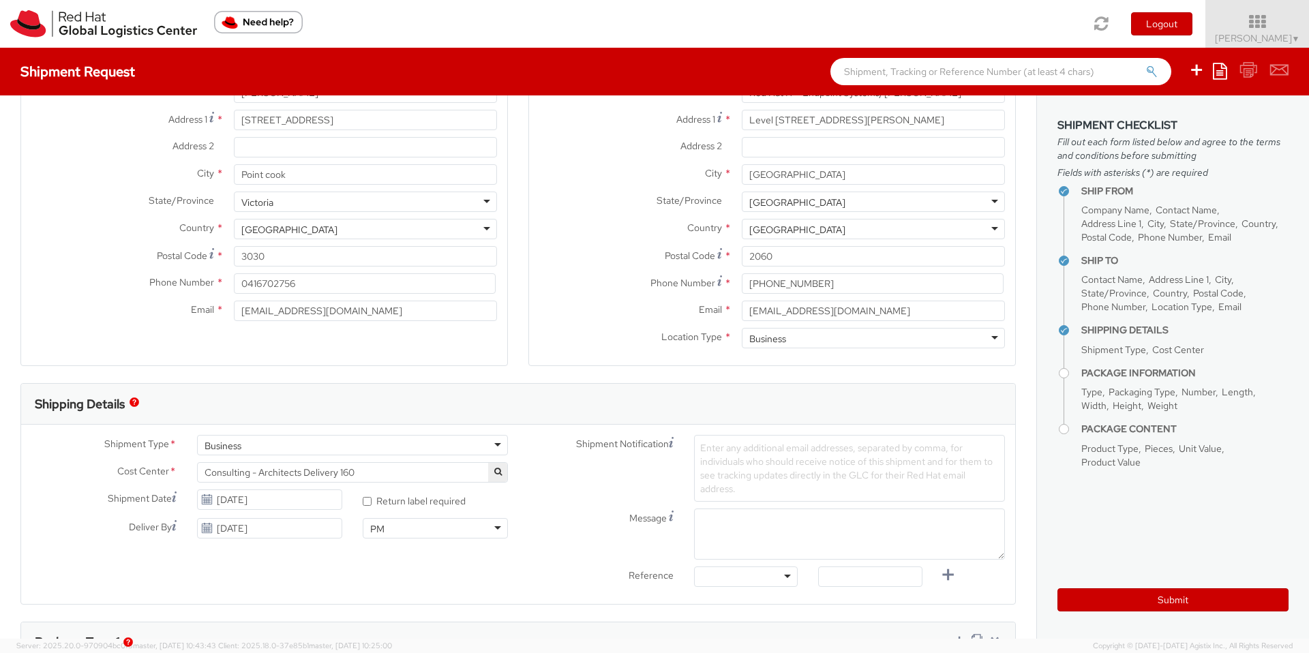
click at [745, 474] on span "Enter any additional email addresses, separated by comma, for individuals who s…" at bounding box center [846, 468] width 293 height 53
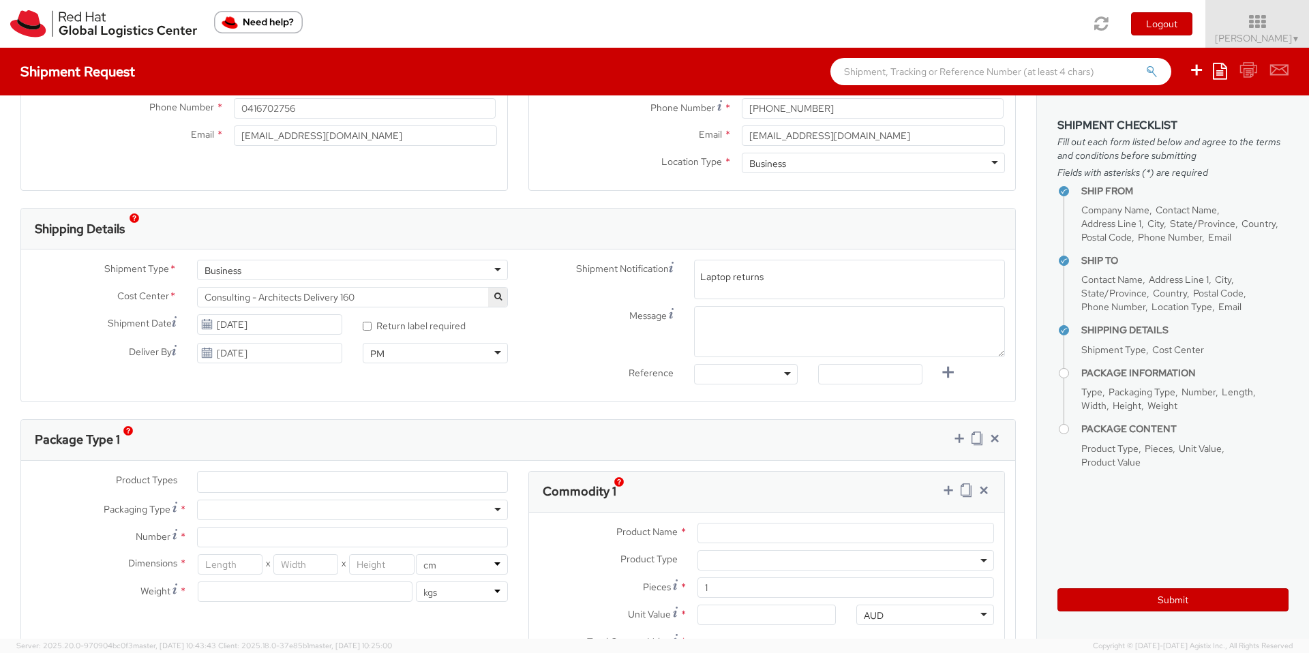
scroll to position [324, 0]
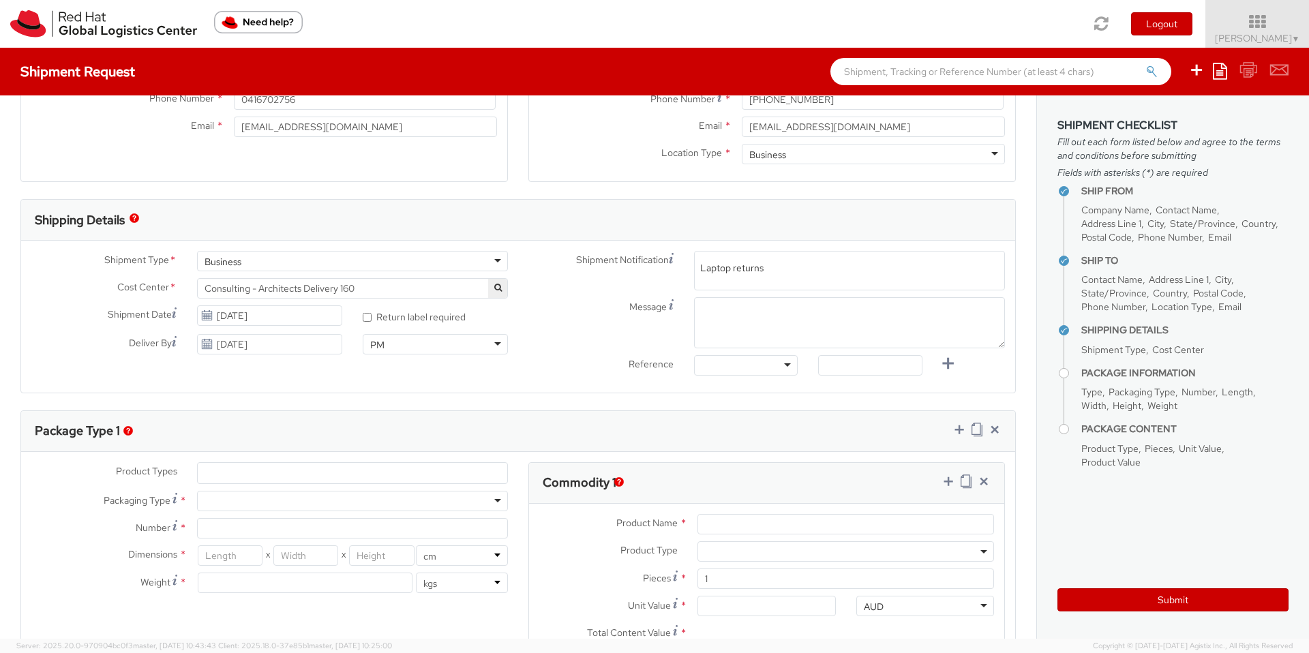
type input "Laptop returns"
click at [248, 477] on div "Package Type 1 Product Types * Documents Docking Station Laptop Monitor Other H…" at bounding box center [518, 543] width 996 height 265
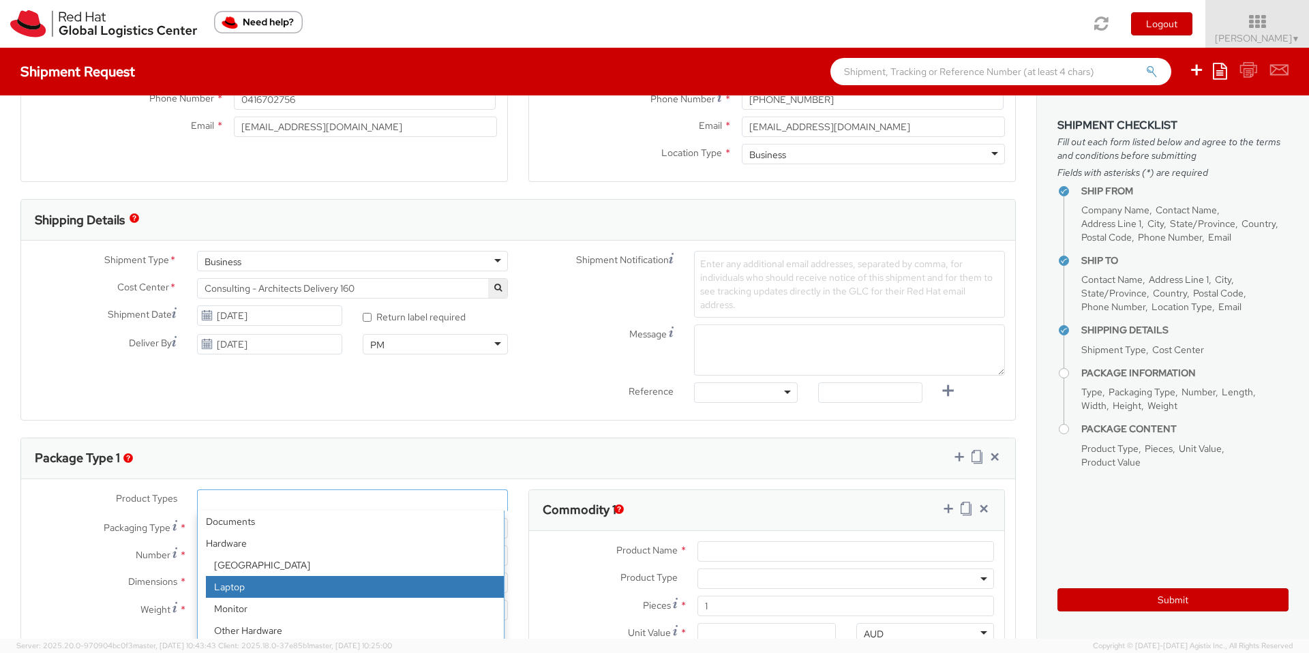
select select "LAPTOP"
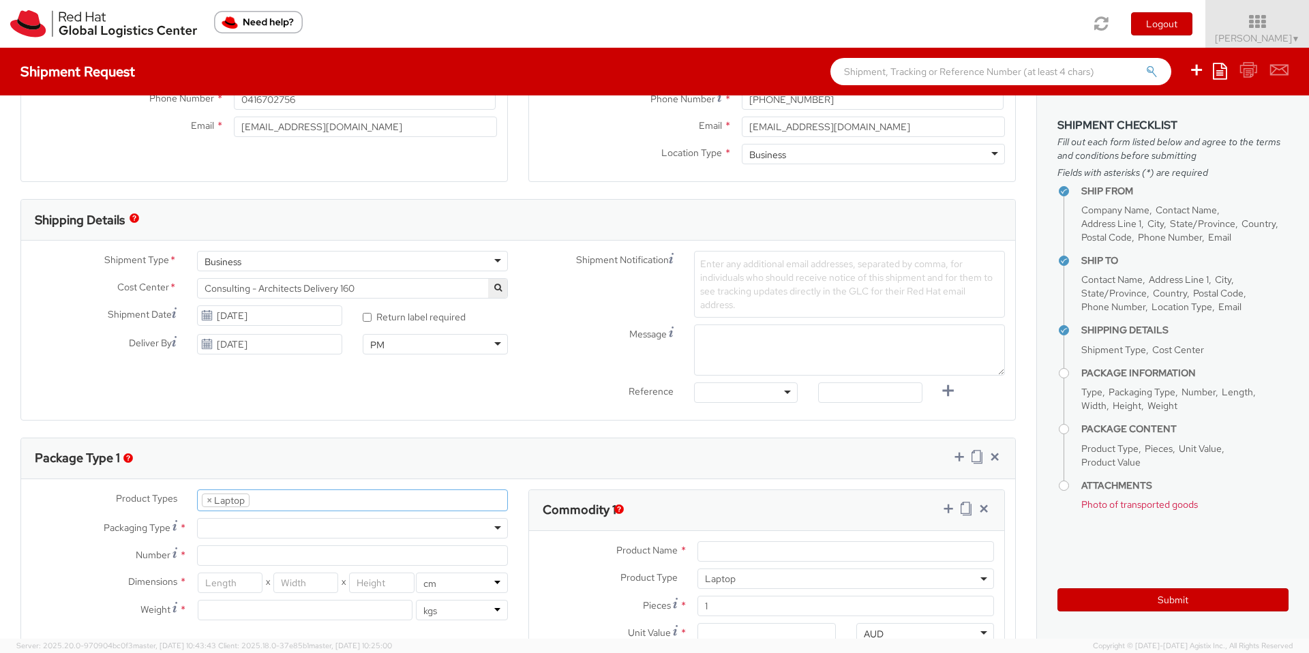
scroll to position [39, 0]
click at [248, 529] on div at bounding box center [352, 528] width 311 height 20
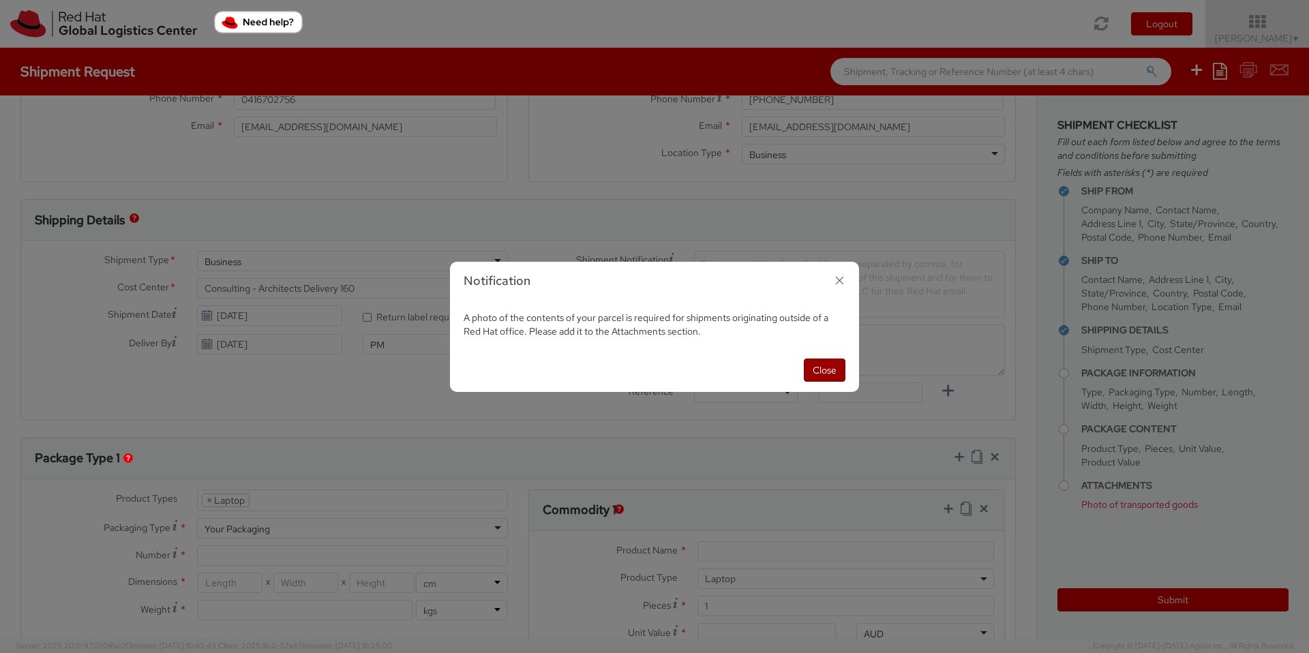
click at [822, 376] on button "Close" at bounding box center [825, 370] width 42 height 23
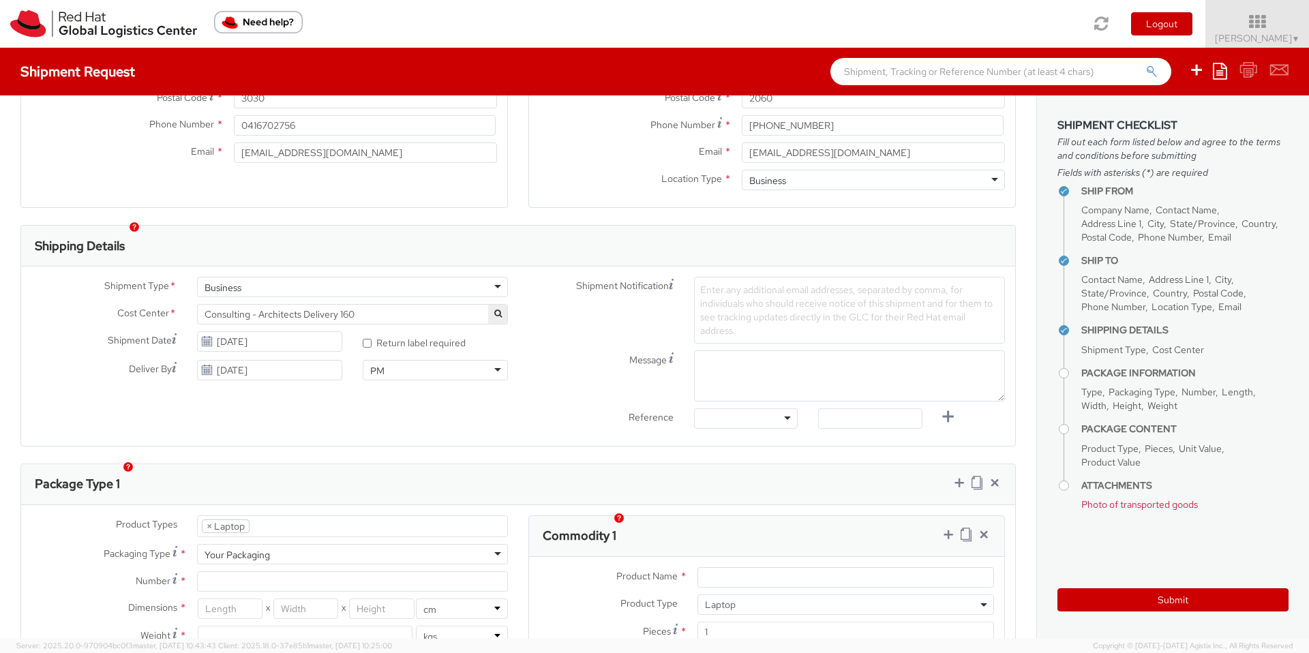
scroll to position [430, 0]
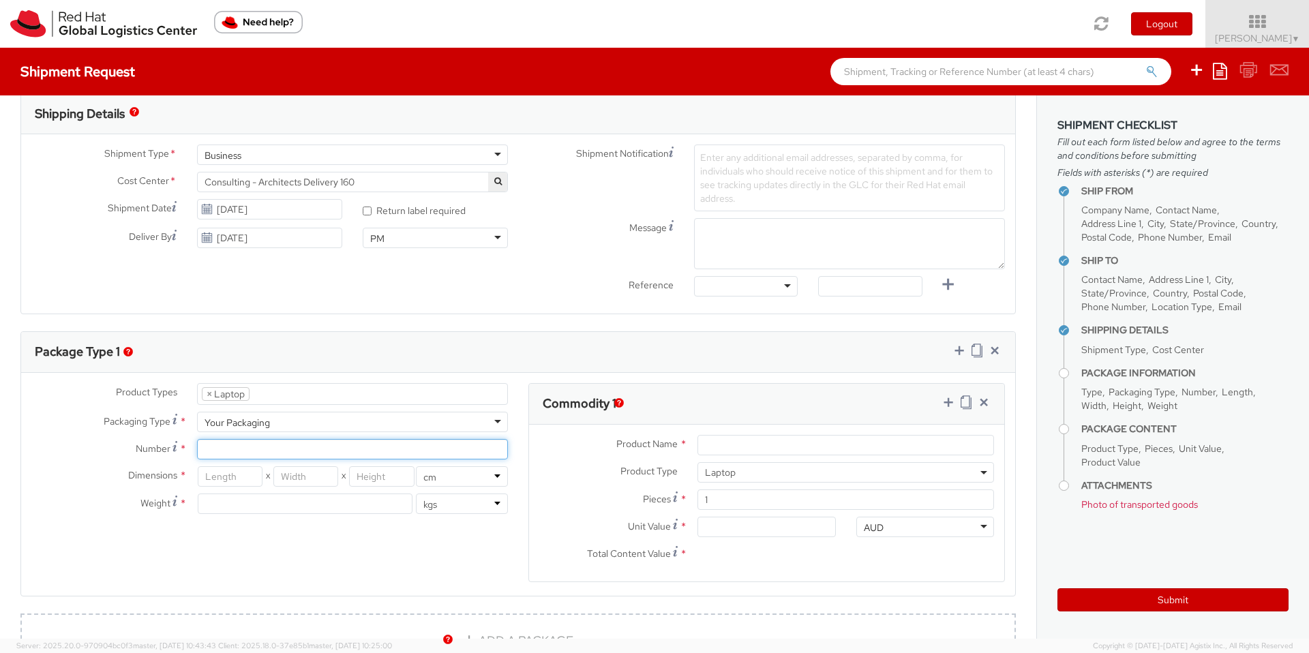
click at [233, 453] on input "Number *" at bounding box center [352, 449] width 311 height 20
type input "1"
click at [228, 471] on input "number" at bounding box center [230, 476] width 65 height 20
type input "41"
click at [321, 482] on input "number" at bounding box center [305, 476] width 65 height 20
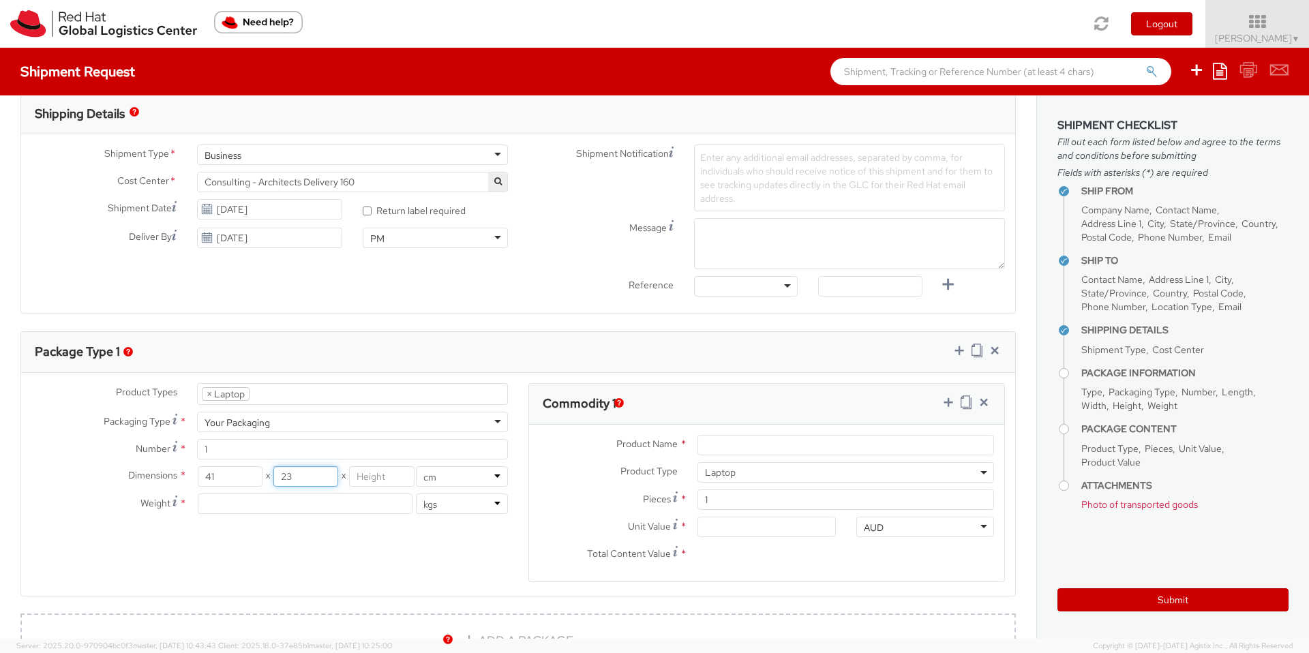
type input "2"
type input "30"
type input "0.8"
click at [240, 509] on input "number" at bounding box center [305, 504] width 215 height 20
type input "2"
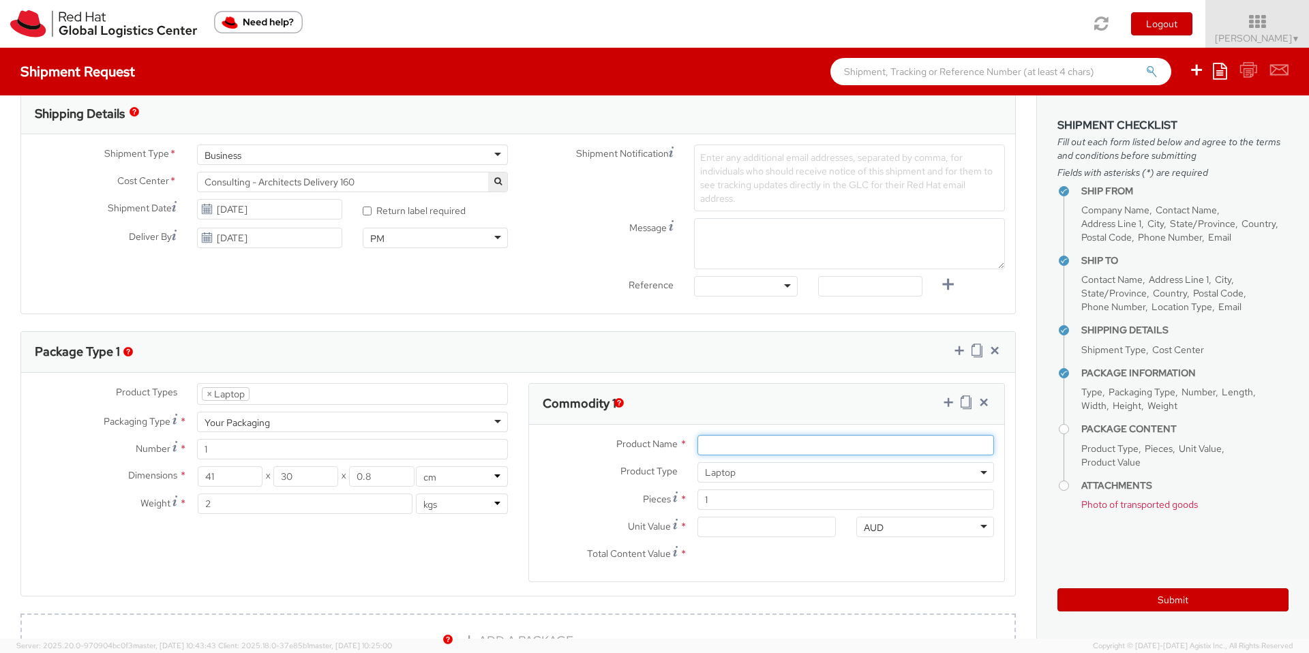
click at [773, 443] on input "Product Name *" at bounding box center [846, 445] width 297 height 20
paste input "Laptop - Apple Mac Book Pro"
drag, startPoint x: 738, startPoint y: 445, endPoint x: 666, endPoint y: 446, distance: 72.3
click at [666, 446] on div "Product Name * Laptop - Apple Mac Book Pro" at bounding box center [766, 445] width 475 height 20
type input "Apple Mac Book Pro"
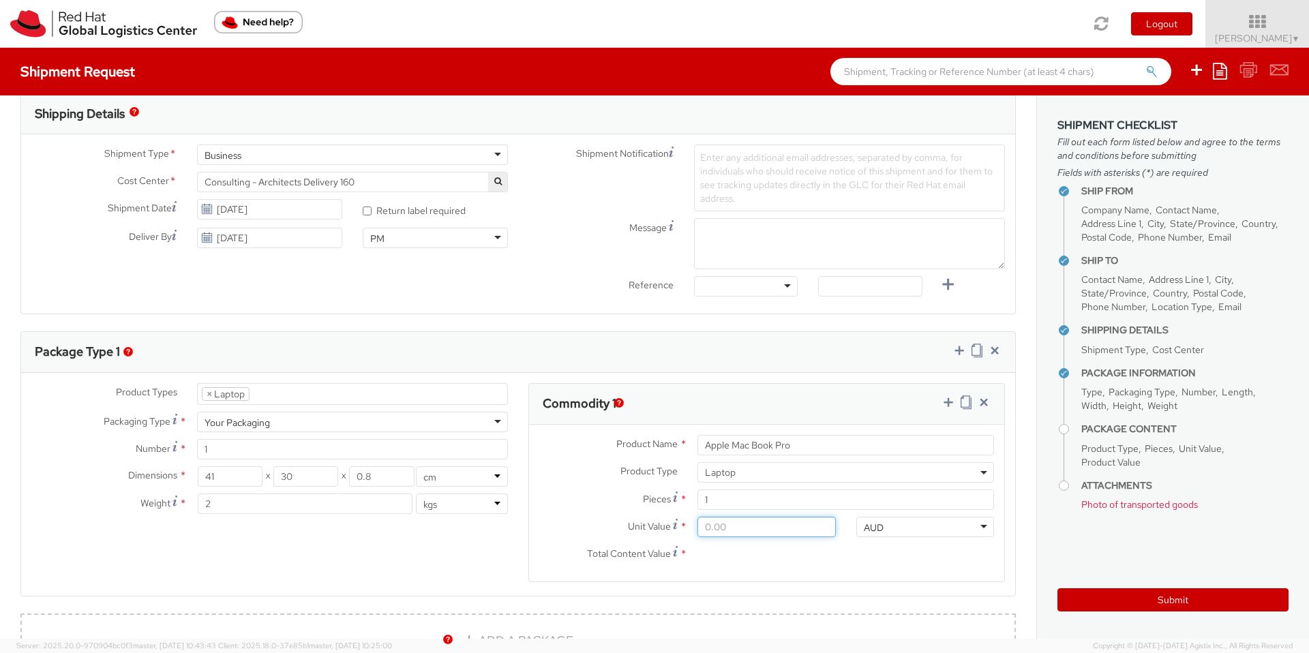
click at [719, 529] on input "Unit Value *" at bounding box center [767, 527] width 138 height 20
type input "2.00"
type input "25.00"
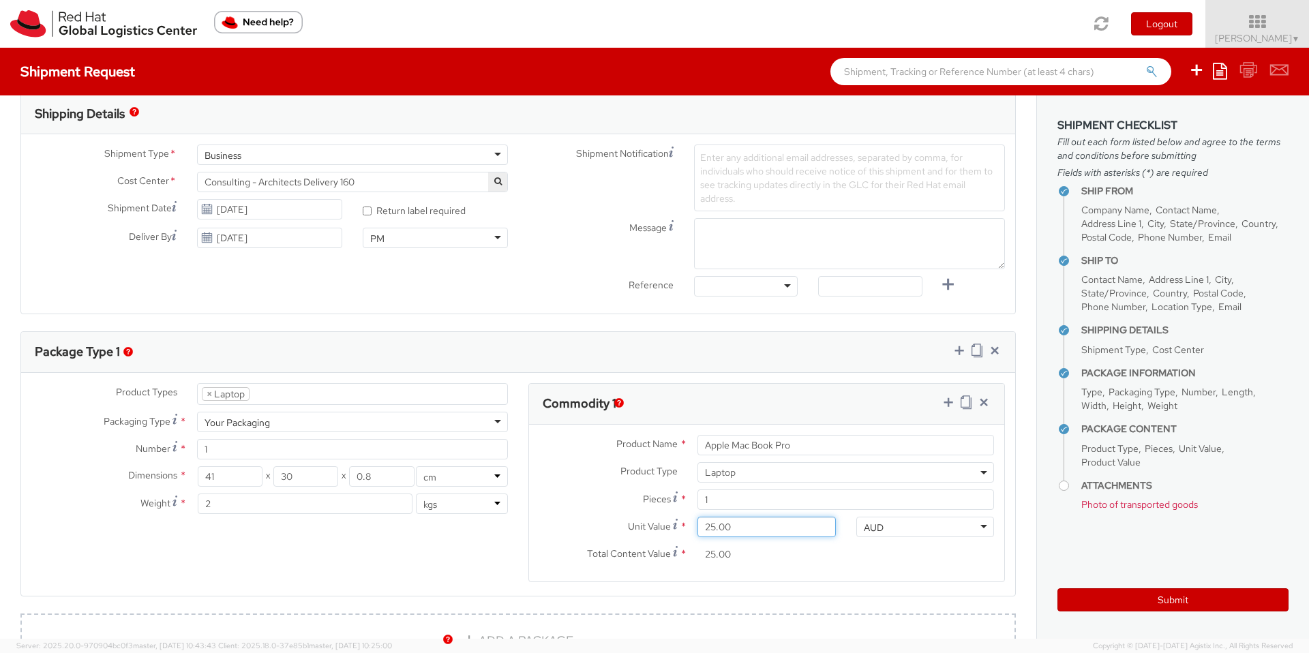
type input "250.00"
type input "2,500.00"
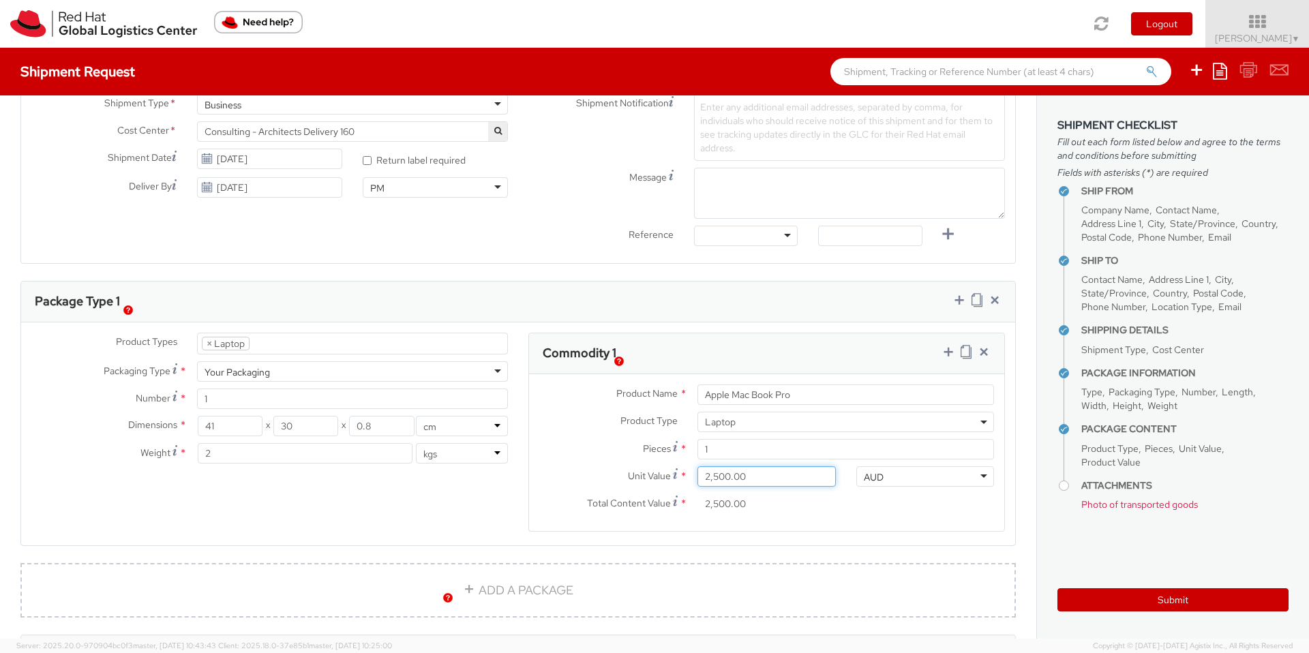
scroll to position [323, 0]
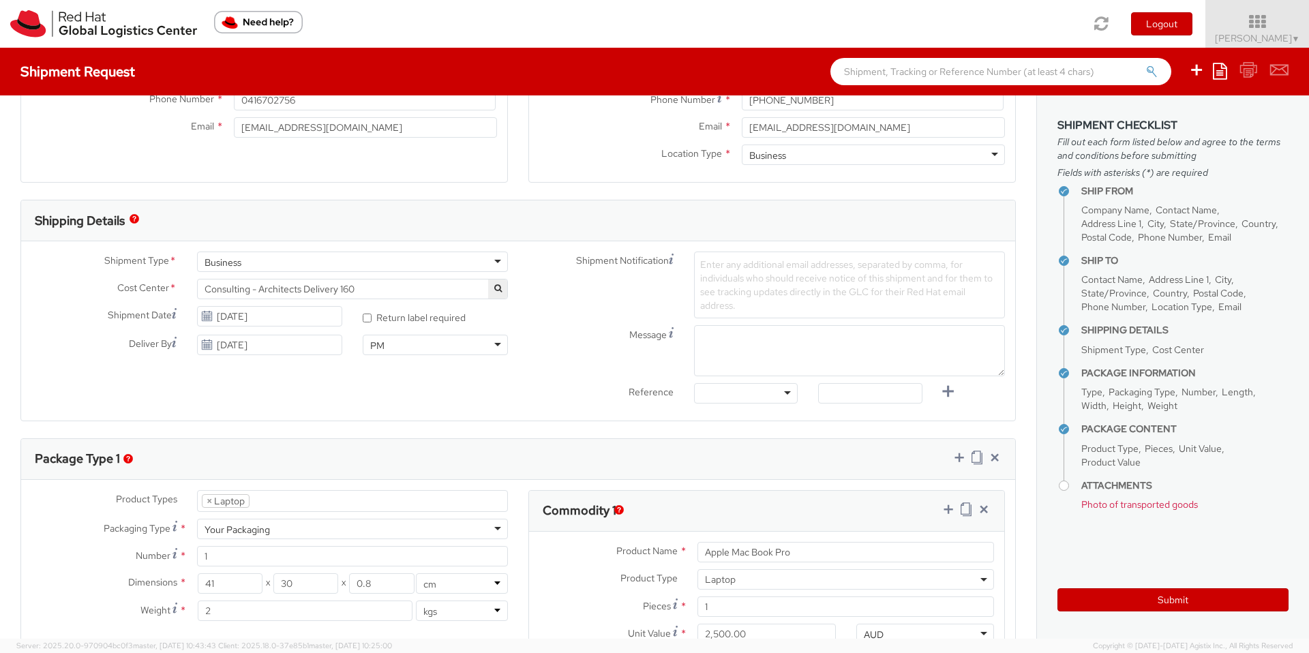
click at [752, 291] on span "Enter any additional email addresses, separated by comma, for individuals who s…" at bounding box center [846, 284] width 293 height 53
click at [621, 348] on div "Message" at bounding box center [766, 350] width 497 height 51
click at [718, 347] on textarea "Message" at bounding box center [849, 350] width 311 height 51
click at [669, 337] on use at bounding box center [671, 332] width 5 height 10
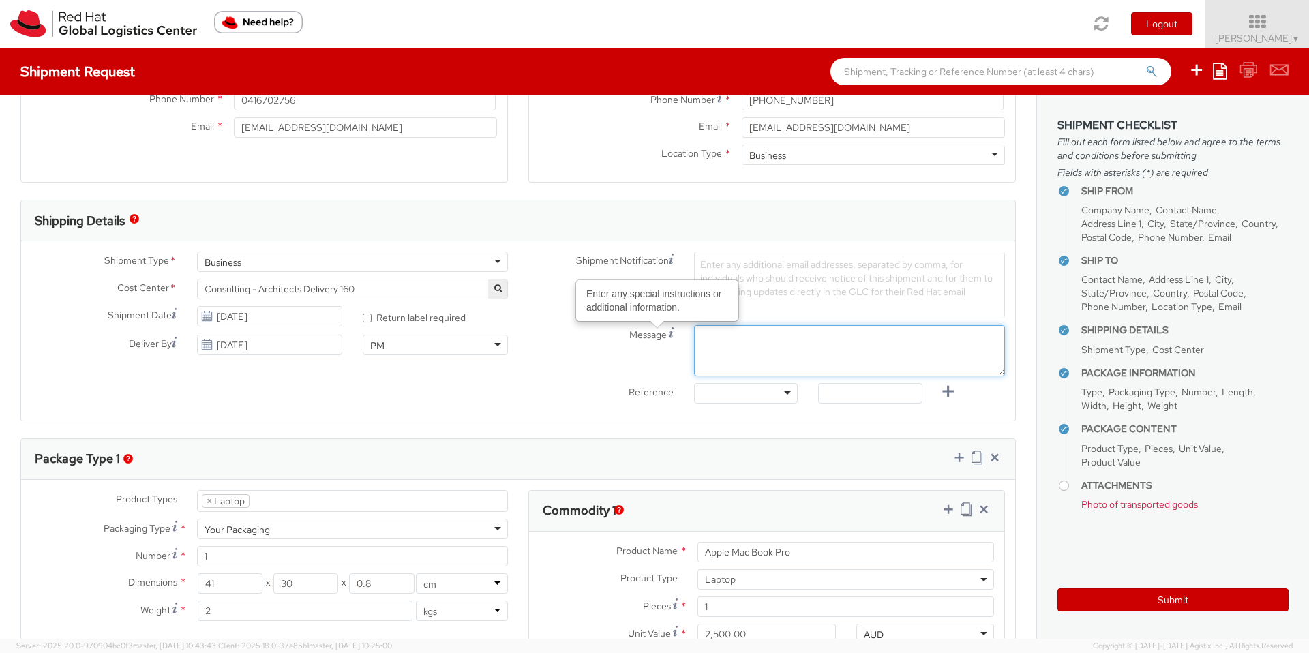
click at [694, 337] on textarea "Message Enter any special instructions or additional information." at bounding box center [849, 350] width 311 height 51
click at [752, 342] on textarea "Message Enter any special instructions or additional information." at bounding box center [849, 350] width 311 height 51
click at [960, 336] on textarea "Could you please request a packing box to be brought in when coming to collect" at bounding box center [849, 350] width 311 height 51
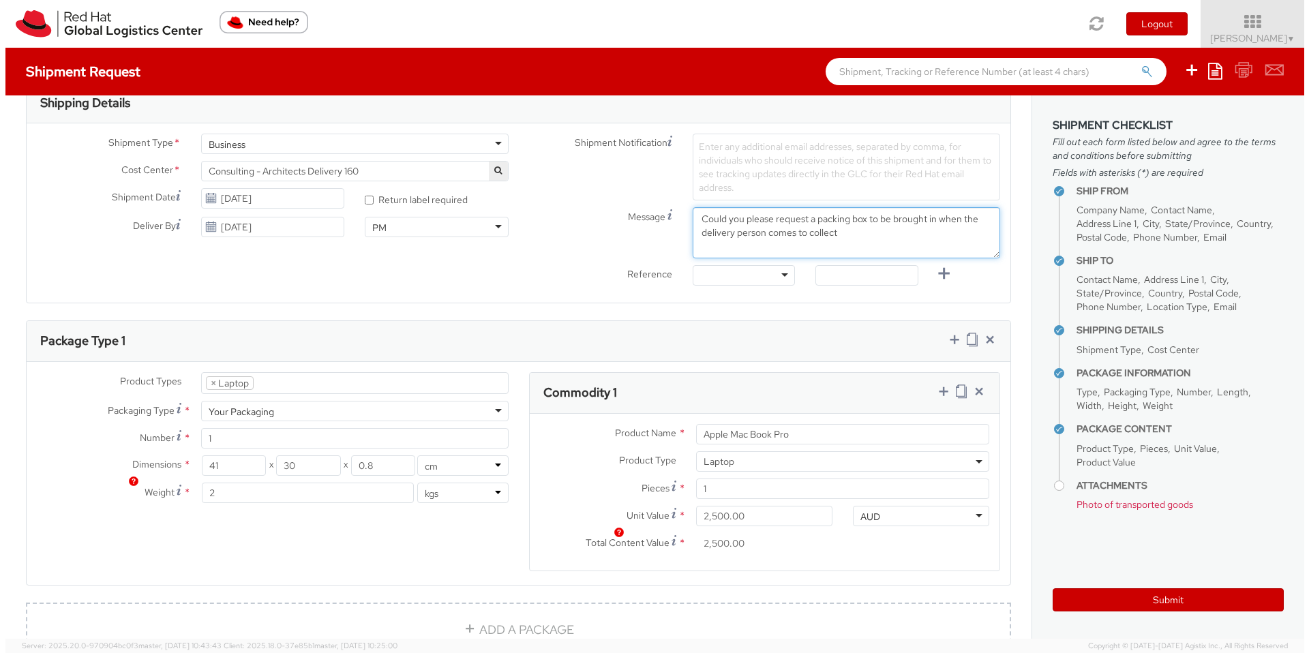
scroll to position [301, 0]
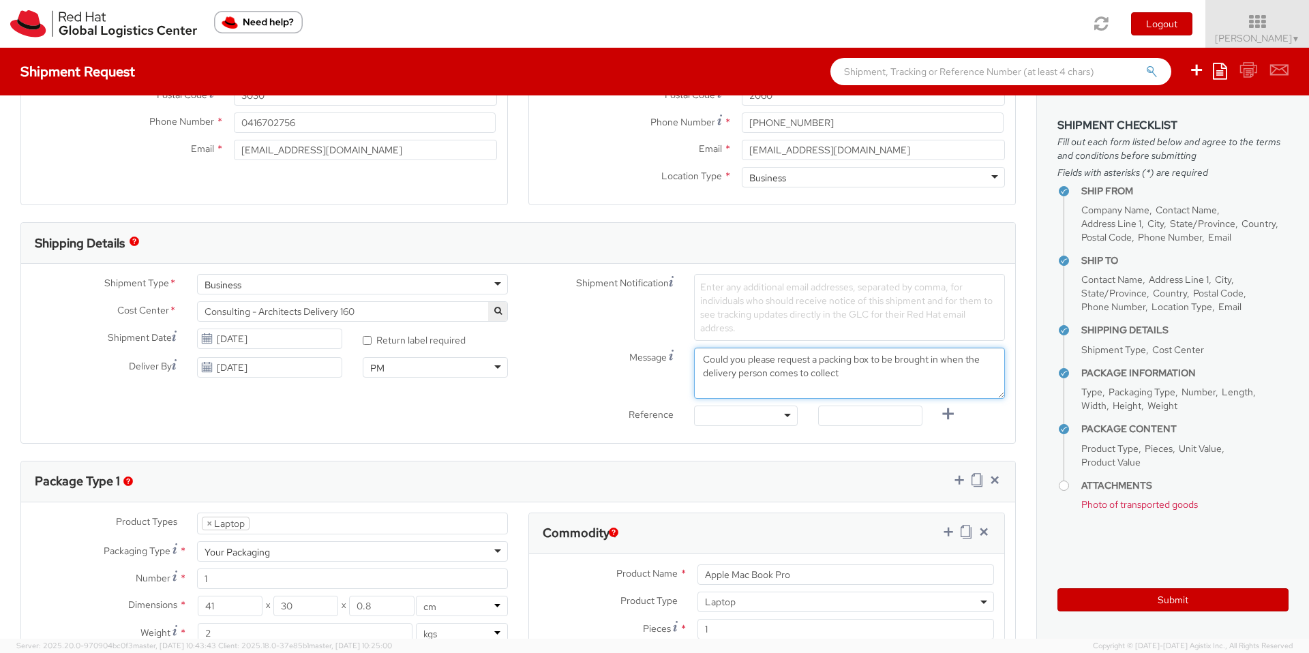
click at [840, 372] on textarea "Could you please request a packing box to be brought in when the delivery perso…" at bounding box center [849, 373] width 311 height 51
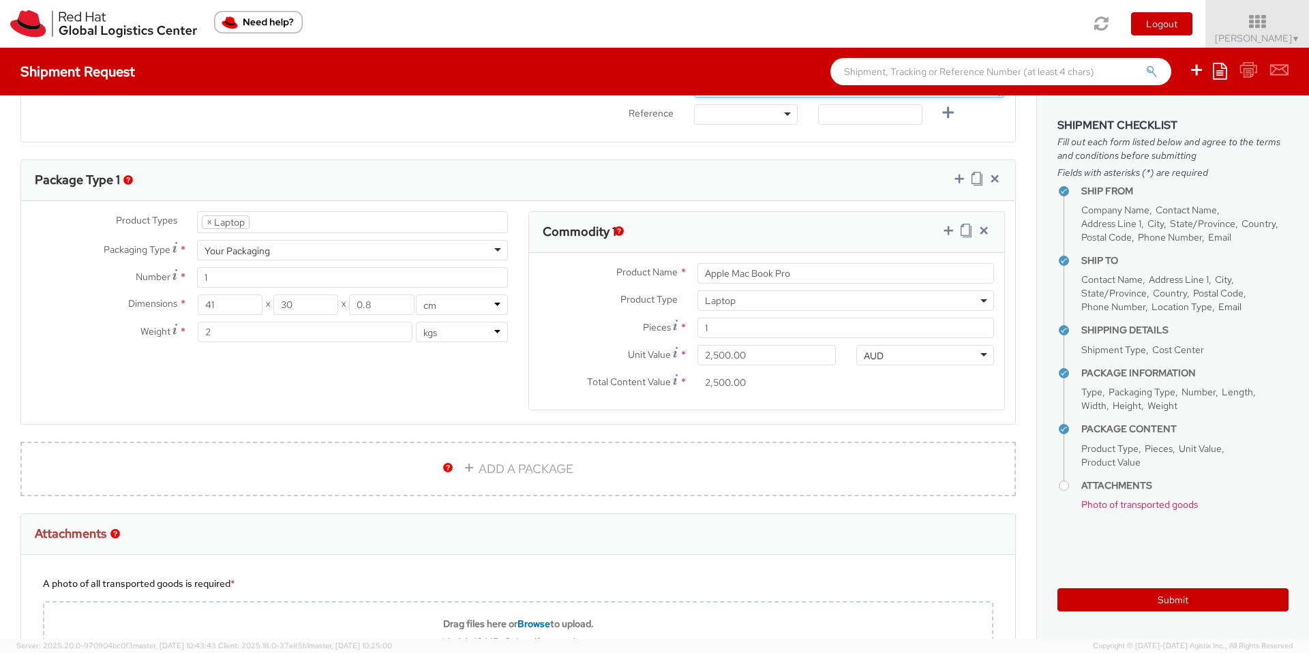
scroll to position [476, 0]
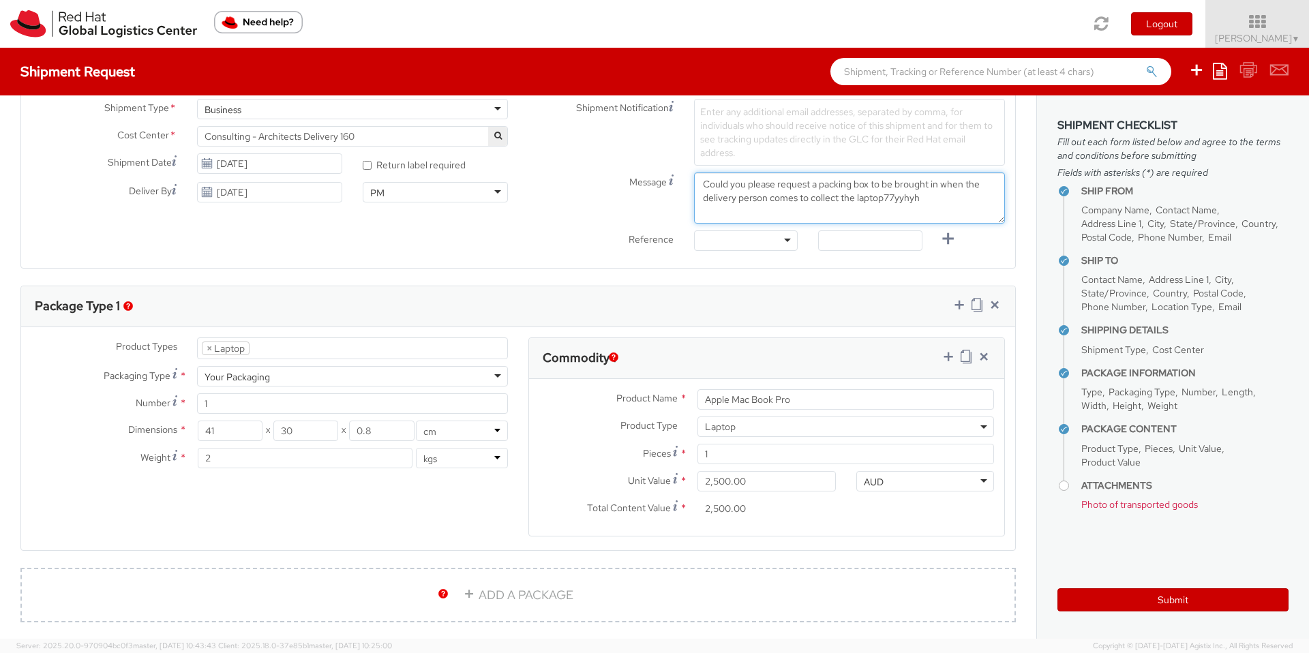
click at [786, 207] on textarea "Could you please request a packing box to be brought in when the delivery perso…" at bounding box center [849, 198] width 311 height 51
type textarea "Could you please request a packing box to be brought in when the delivery perso…"
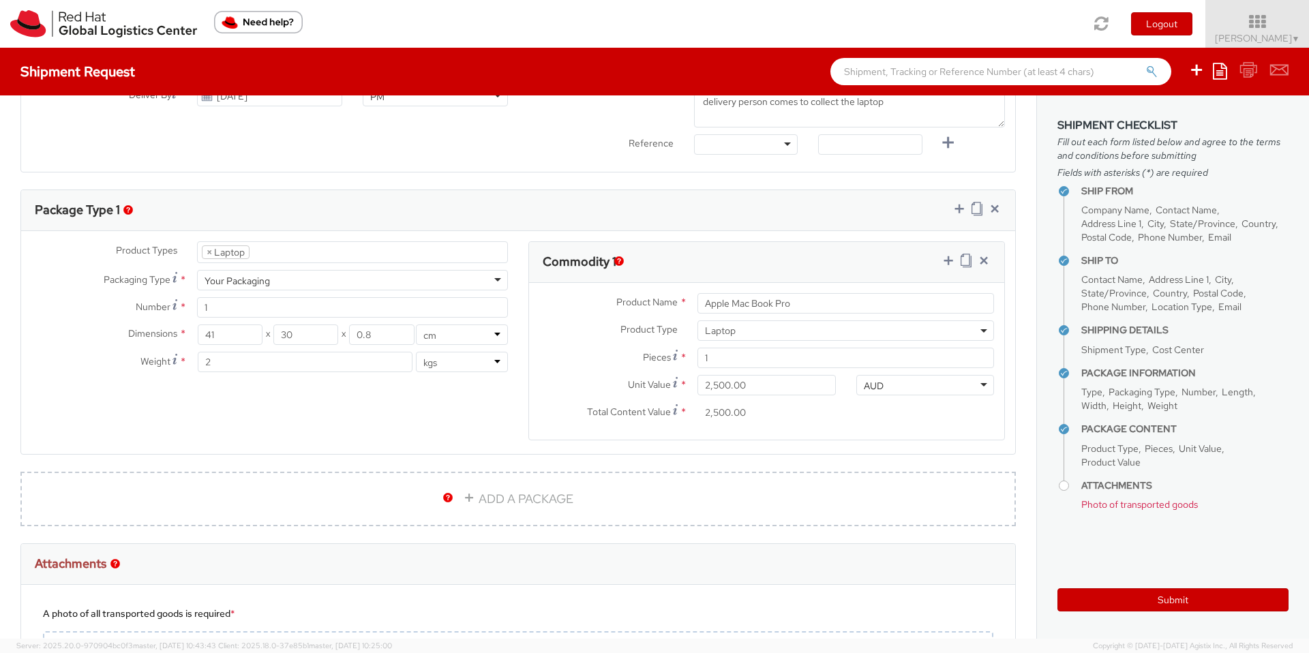
scroll to position [770, 0]
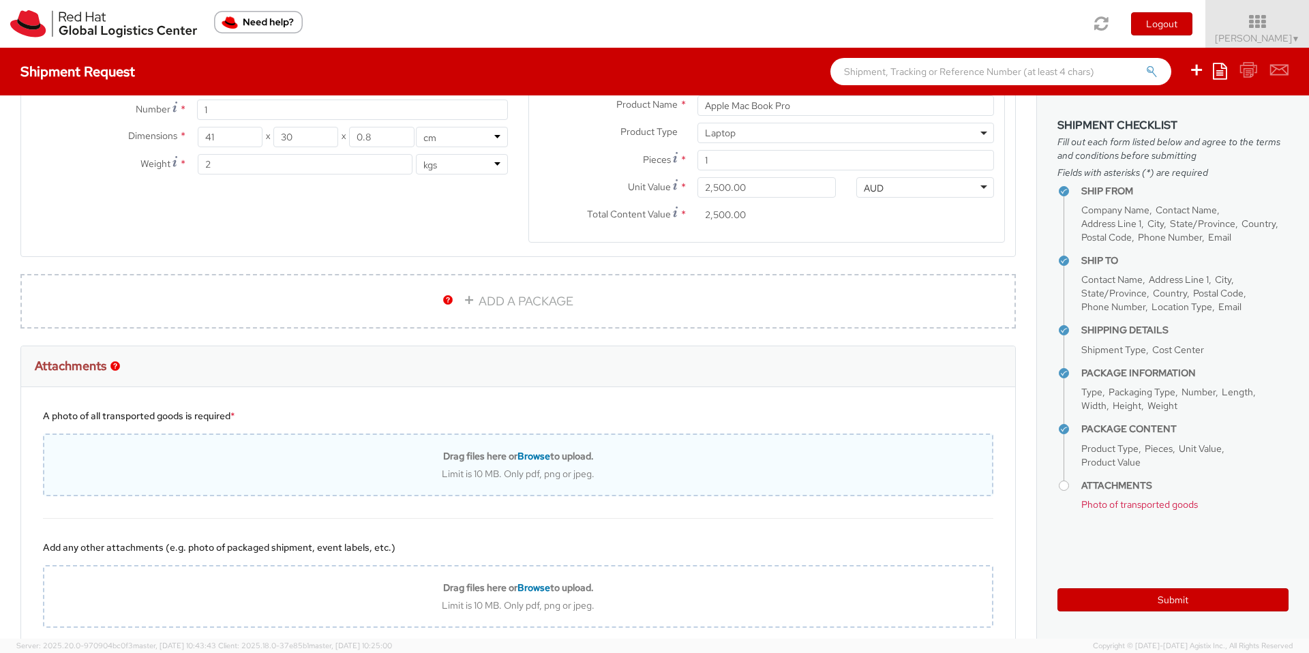
click at [518, 457] on span "Browse" at bounding box center [534, 456] width 33 height 12
type input "C:\fakepath\Screenshot [DATE] 8.14.00 am.png"
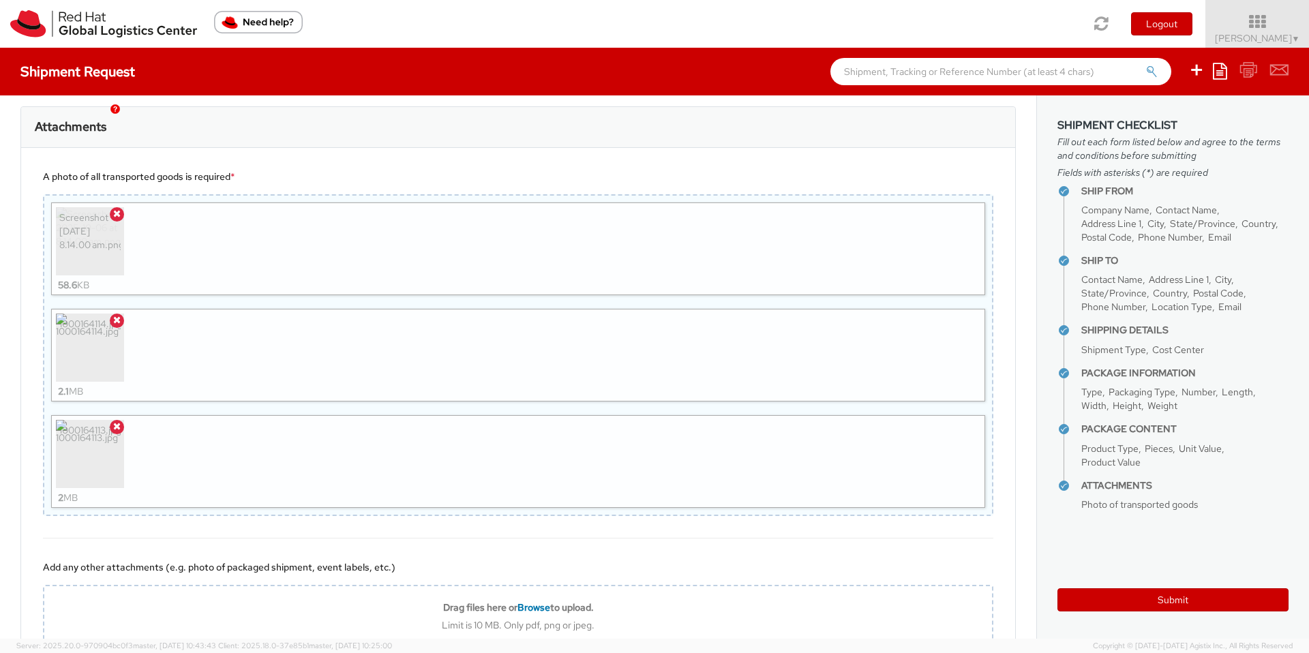
scroll to position [1112, 0]
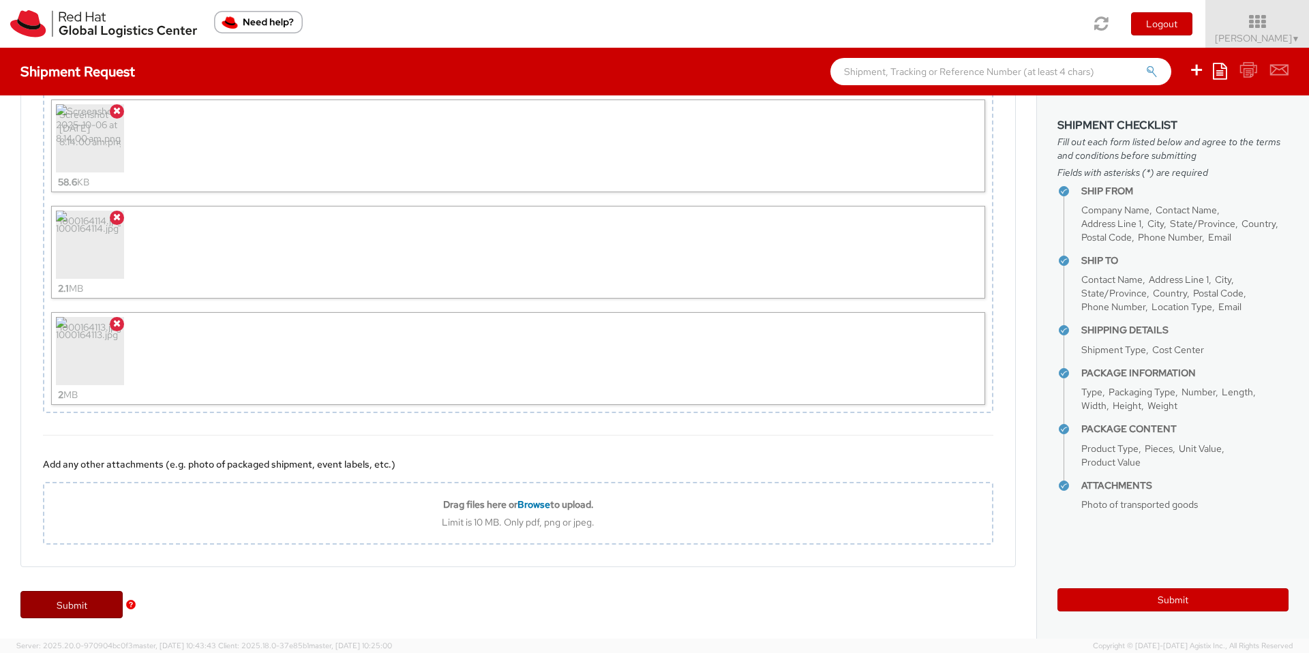
click at [71, 596] on link "Submit" at bounding box center [71, 604] width 102 height 27
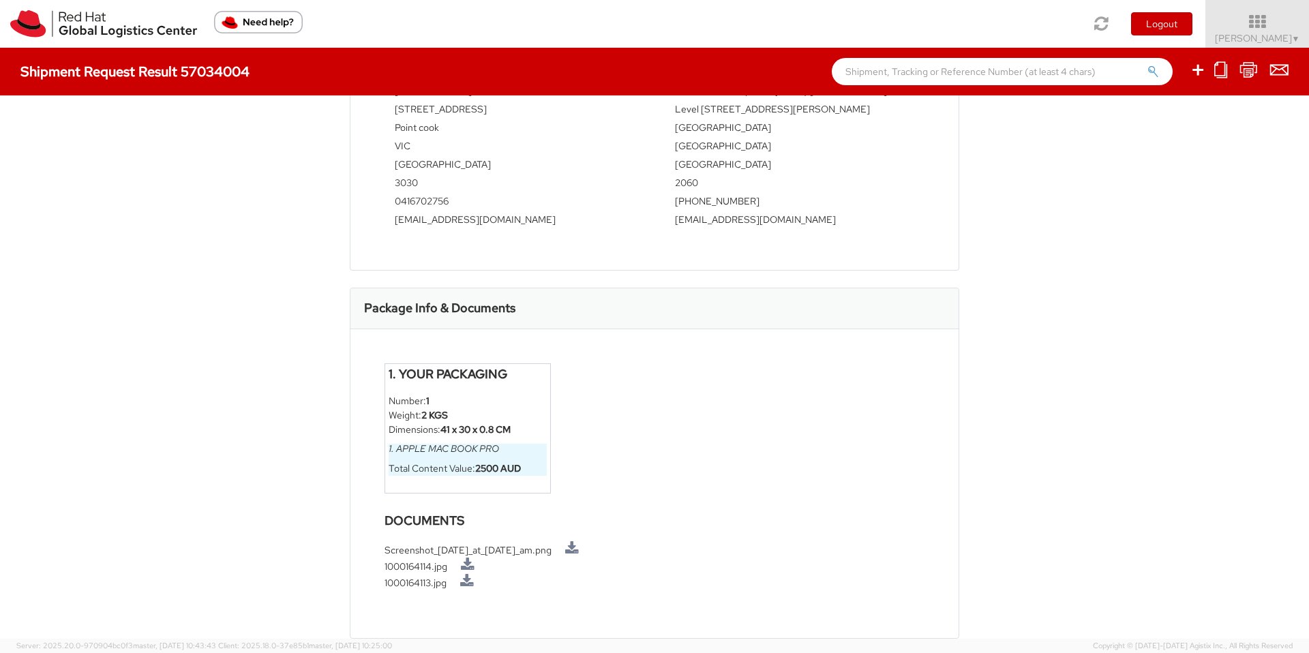
scroll to position [547, 0]
